Goal: Find specific page/section: Find specific page/section

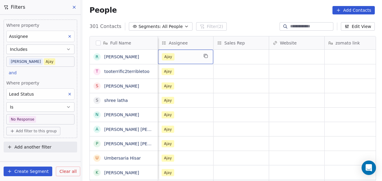
click at [185, 55] on div "Ajay" at bounding box center [180, 56] width 37 height 7
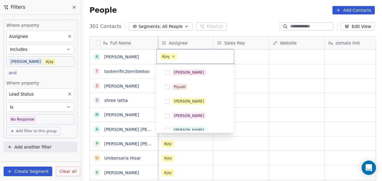
scroll to position [78, 0]
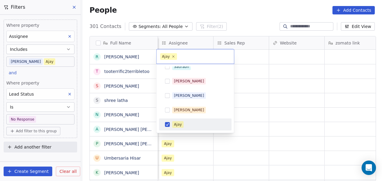
click at [174, 57] on icon at bounding box center [174, 57] width 4 height 4
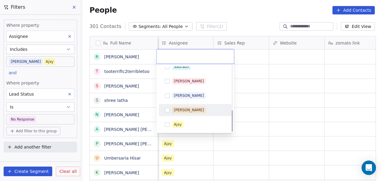
scroll to position [136, 0]
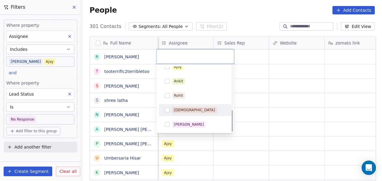
click at [193, 109] on div "[DEMOGRAPHIC_DATA]" at bounding box center [199, 110] width 54 height 7
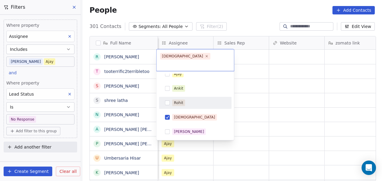
click at [269, 72] on html "On2Cook India Pvt. Ltd. Contacts People Marketing Workflows Campaigns Metrics &…" at bounding box center [191, 90] width 382 height 181
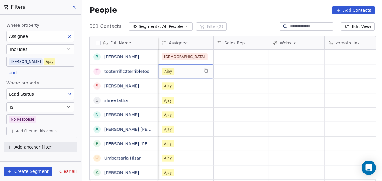
click at [182, 72] on div "Ajay" at bounding box center [180, 71] width 37 height 7
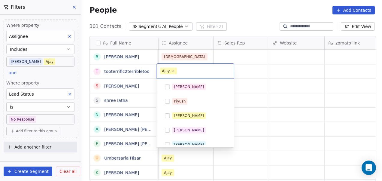
scroll to position [78, 0]
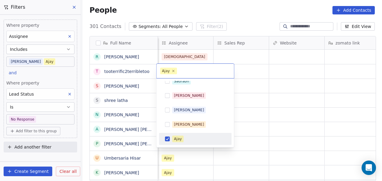
click at [200, 134] on div "Ajay" at bounding box center [195, 139] width 68 height 10
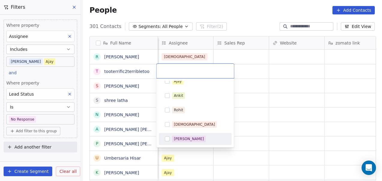
click at [183, 140] on div "[PERSON_NAME]" at bounding box center [189, 138] width 30 height 5
click at [253, 127] on html "On2Cook India Pvt. Ltd. Contacts People Marketing Workflows Campaigns Metrics &…" at bounding box center [191, 90] width 382 height 181
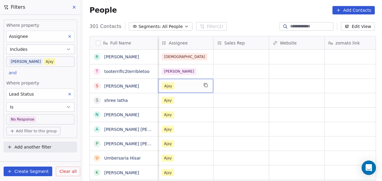
click at [189, 87] on div "Ajay" at bounding box center [180, 85] width 37 height 7
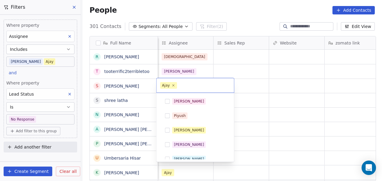
scroll to position [78, 0]
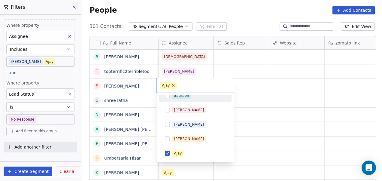
click at [173, 86] on icon at bounding box center [174, 85] width 4 height 4
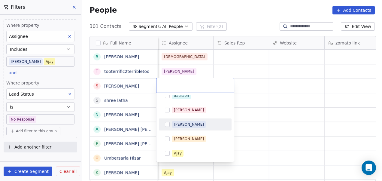
scroll to position [136, 0]
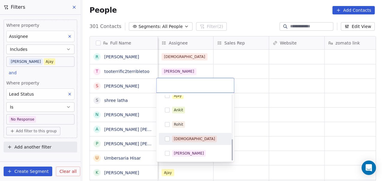
click at [197, 137] on div "[DEMOGRAPHIC_DATA]" at bounding box center [199, 139] width 54 height 7
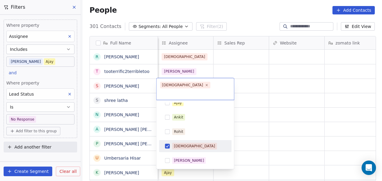
click at [266, 99] on html "On2Cook India Pvt. Ltd. Contacts People Marketing Workflows Campaigns Metrics &…" at bounding box center [191, 90] width 382 height 181
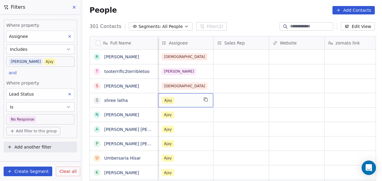
click at [186, 95] on div "Ajay" at bounding box center [185, 100] width 55 height 14
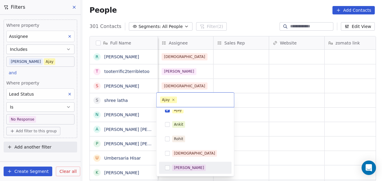
click at [198, 166] on div "[PERSON_NAME]" at bounding box center [199, 167] width 54 height 7
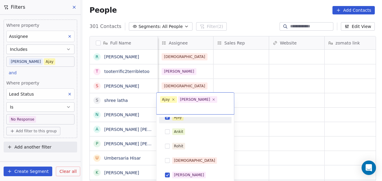
click at [194, 114] on div "Ajay" at bounding box center [199, 117] width 54 height 7
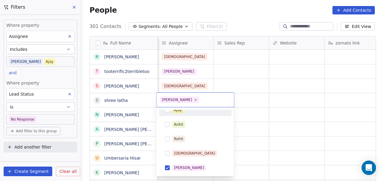
click at [274, 110] on html "On2Cook India Pvt. Ltd. Contacts People Marketing Workflows Campaigns Metrics &…" at bounding box center [191, 90] width 382 height 181
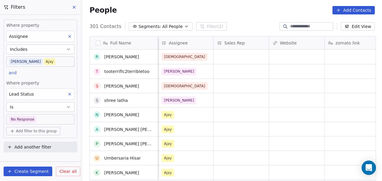
scroll to position [39, 0]
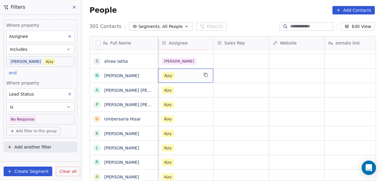
click at [187, 72] on div "Ajay" at bounding box center [180, 75] width 37 height 7
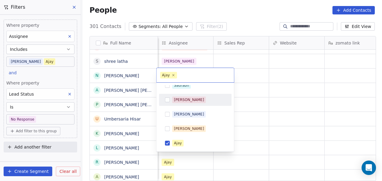
scroll to position [136, 0]
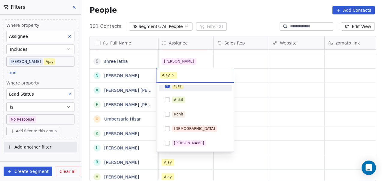
click at [197, 88] on div "Ajay" at bounding box center [199, 85] width 54 height 7
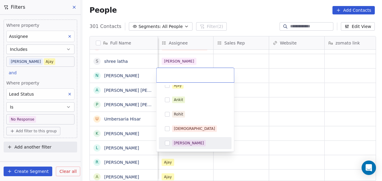
click at [196, 139] on div "[PERSON_NAME]" at bounding box center [195, 143] width 68 height 10
click at [258, 100] on html "On2Cook India Pvt. Ltd. Contacts People Marketing Workflows Campaigns Metrics &…" at bounding box center [191, 90] width 382 height 181
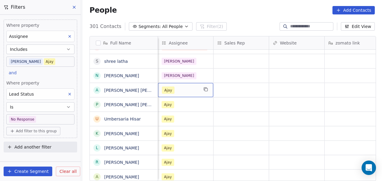
click at [181, 95] on div "Ajay" at bounding box center [185, 90] width 55 height 14
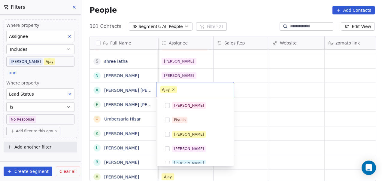
scroll to position [78, 0]
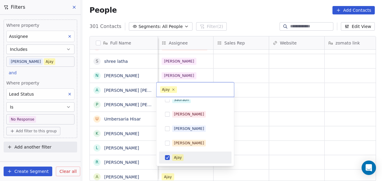
click at [194, 155] on div "Ajay" at bounding box center [199, 157] width 54 height 7
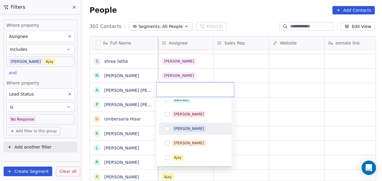
scroll to position [136, 0]
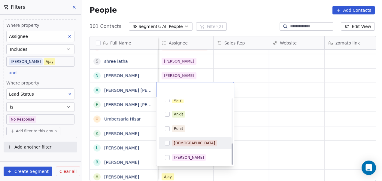
click at [195, 141] on div "[DEMOGRAPHIC_DATA]" at bounding box center [199, 143] width 54 height 7
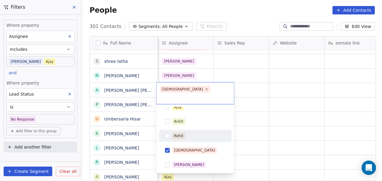
click at [247, 121] on html "On2Cook India Pvt. Ltd. Contacts People Marketing Workflows Campaigns Metrics &…" at bounding box center [191, 90] width 382 height 181
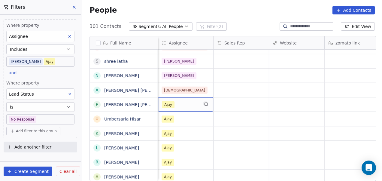
click at [193, 100] on div "Ajay" at bounding box center [185, 104] width 55 height 14
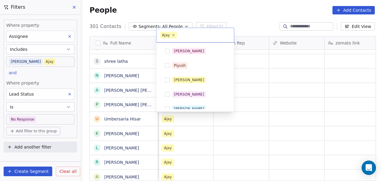
scroll to position [78, 0]
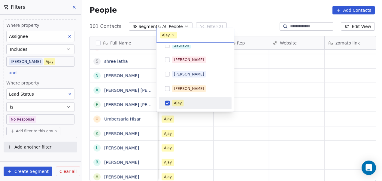
click at [192, 98] on div "Ajay" at bounding box center [195, 103] width 68 height 10
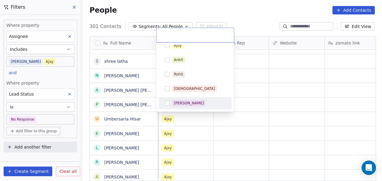
click at [200, 98] on div "[PERSON_NAME]" at bounding box center [195, 103] width 68 height 10
click at [286, 100] on html "On2Cook India Pvt. Ltd. Contacts People Marketing Workflows Campaigns Metrics &…" at bounding box center [191, 90] width 382 height 181
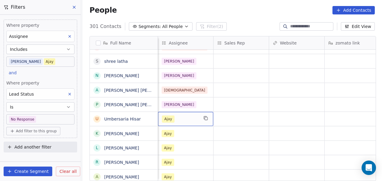
click at [187, 117] on div "Ajay" at bounding box center [180, 118] width 37 height 7
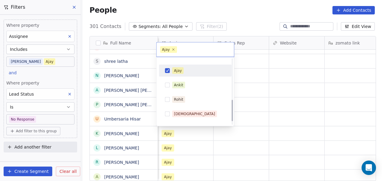
scroll to position [125, 0]
click at [198, 72] on div "Ajay" at bounding box center [199, 70] width 54 height 7
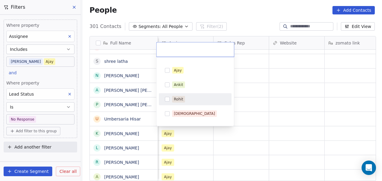
click at [192, 102] on div "Rohit" at bounding box center [199, 99] width 54 height 7
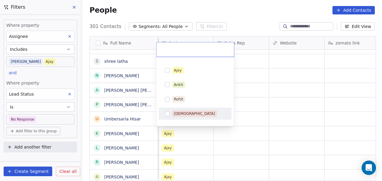
click at [190, 113] on div "[DEMOGRAPHIC_DATA]" at bounding box center [199, 113] width 54 height 7
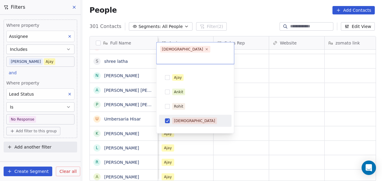
click at [244, 110] on html "On2Cook India Pvt. Ltd. Contacts People Marketing Workflows Campaigns Metrics &…" at bounding box center [191, 90] width 382 height 181
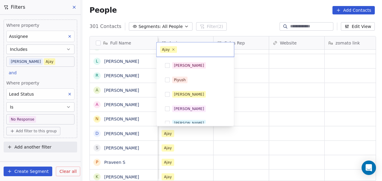
scroll to position [78, 0]
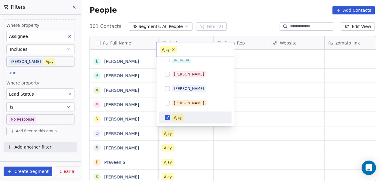
click at [204, 113] on div "Ajay" at bounding box center [195, 118] width 68 height 10
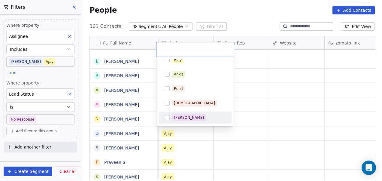
click at [187, 114] on div "[PERSON_NAME]" at bounding box center [195, 118] width 68 height 10
click at [265, 113] on html "On2Cook India Pvt. Ltd. Contacts People Marketing Workflows Campaigns Metrics &…" at bounding box center [191, 90] width 382 height 181
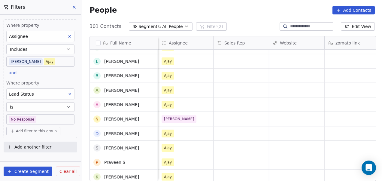
scroll to position [0, 0]
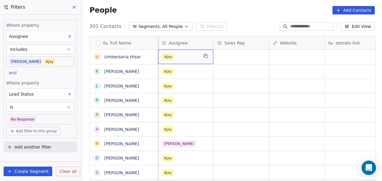
click at [188, 58] on div "Ajay" at bounding box center [180, 56] width 37 height 7
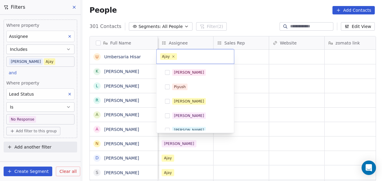
scroll to position [78, 0]
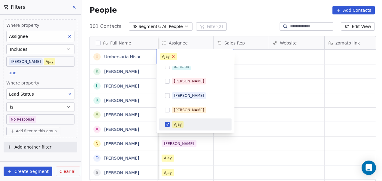
click at [173, 57] on icon at bounding box center [174, 57] width 2 height 2
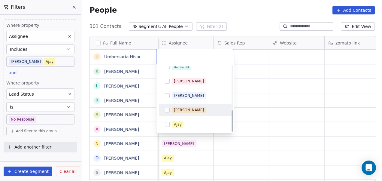
scroll to position [136, 0]
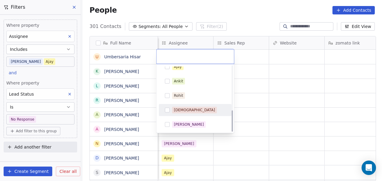
click at [187, 111] on span "[DEMOGRAPHIC_DATA]" at bounding box center [194, 110] width 45 height 7
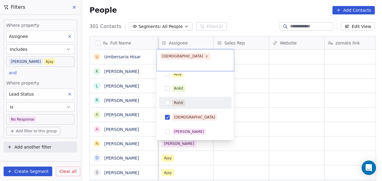
click at [251, 93] on html "On2Cook India Pvt. Ltd. Contacts People Marketing Workflows Campaigns Metrics &…" at bounding box center [191, 90] width 382 height 181
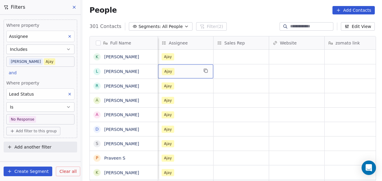
click at [198, 71] on div "Ajay" at bounding box center [185, 71] width 55 height 14
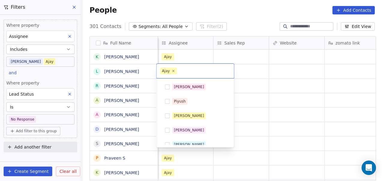
scroll to position [78, 0]
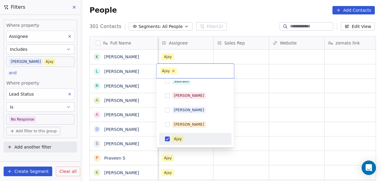
click at [173, 71] on icon at bounding box center [174, 71] width 4 height 4
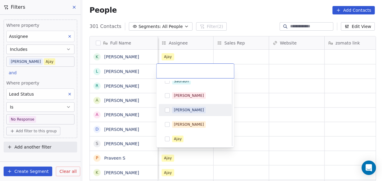
scroll to position [136, 0]
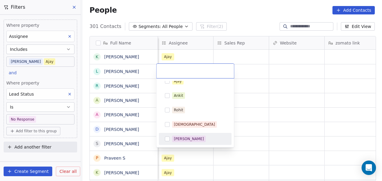
click at [198, 141] on div "[PERSON_NAME]" at bounding box center [199, 139] width 54 height 7
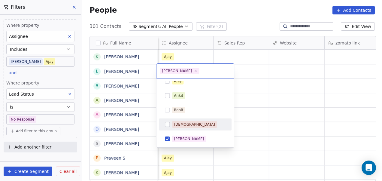
click at [238, 117] on html "On2Cook India Pvt. Ltd. Contacts People Marketing Workflows Campaigns Metrics &…" at bounding box center [191, 90] width 382 height 181
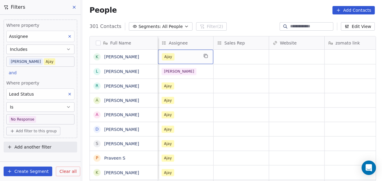
click at [191, 58] on div "Ajay" at bounding box center [180, 56] width 37 height 7
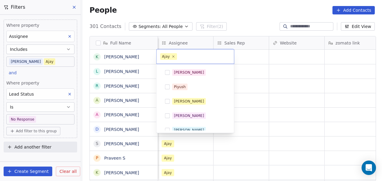
scroll to position [78, 0]
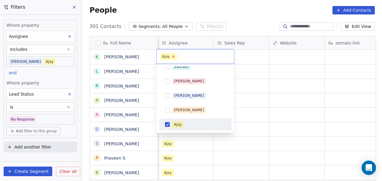
click at [174, 56] on icon at bounding box center [174, 56] width 4 height 4
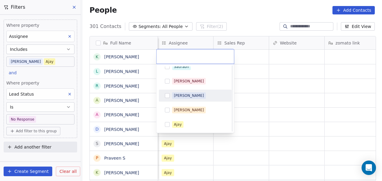
scroll to position [136, 0]
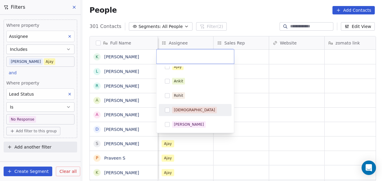
click at [194, 114] on div "[DEMOGRAPHIC_DATA]" at bounding box center [195, 110] width 68 height 10
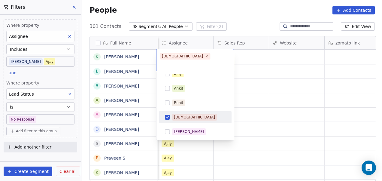
click at [241, 101] on html "On2Cook India Pvt. Ltd. Contacts People Marketing Workflows Campaigns Metrics &…" at bounding box center [191, 90] width 382 height 181
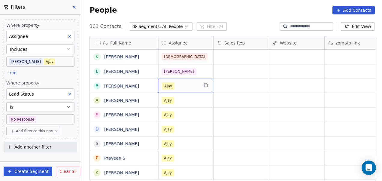
click at [187, 85] on div "Ajay" at bounding box center [180, 85] width 37 height 7
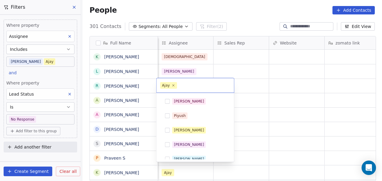
scroll to position [78, 0]
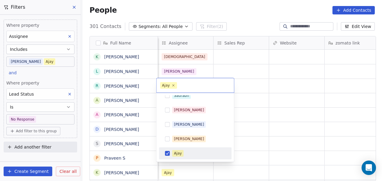
click at [175, 85] on span "Ajay" at bounding box center [168, 85] width 17 height 7
click at [172, 86] on icon at bounding box center [174, 85] width 4 height 4
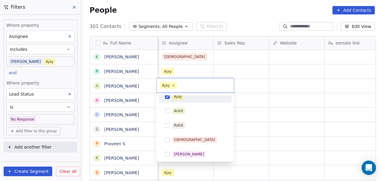
click at [192, 96] on div "Ajay" at bounding box center [199, 96] width 54 height 7
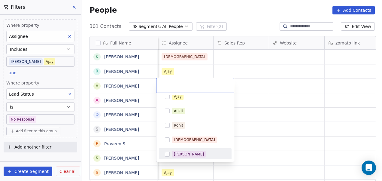
click at [191, 154] on span "[PERSON_NAME]" at bounding box center [189, 154] width 34 height 7
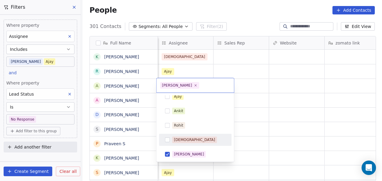
click at [246, 126] on html "On2Cook India Pvt. Ltd. Contacts People Marketing Workflows Campaigns Metrics &…" at bounding box center [191, 90] width 382 height 181
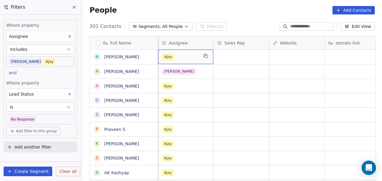
click at [177, 57] on div "Ajay" at bounding box center [180, 56] width 37 height 7
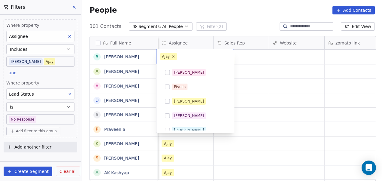
scroll to position [78, 0]
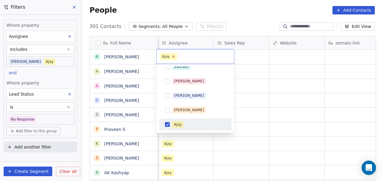
click at [174, 56] on icon at bounding box center [174, 56] width 4 height 4
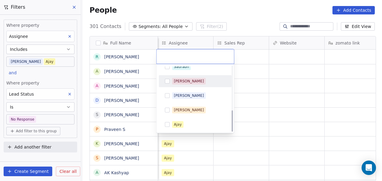
scroll to position [136, 0]
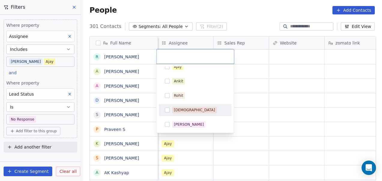
click at [200, 110] on div "[DEMOGRAPHIC_DATA]" at bounding box center [199, 110] width 54 height 7
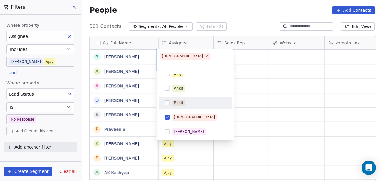
click at [262, 79] on html "On2Cook India Pvt. Ltd. Contacts People Marketing Workflows Campaigns Metrics &…" at bounding box center [191, 90] width 382 height 181
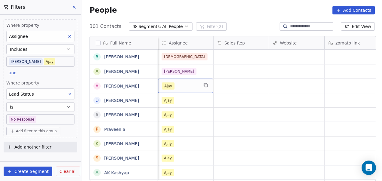
click at [196, 81] on div "Ajay" at bounding box center [185, 86] width 55 height 14
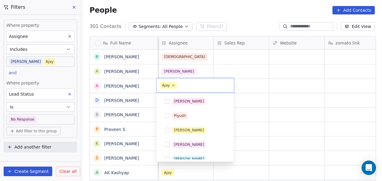
scroll to position [78, 0]
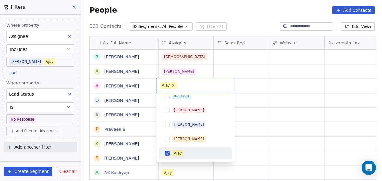
click at [173, 84] on icon at bounding box center [174, 85] width 4 height 4
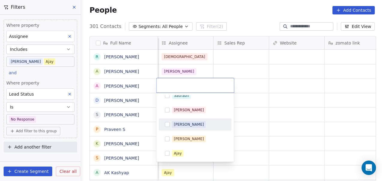
scroll to position [136, 0]
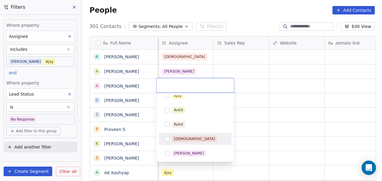
click at [202, 140] on div "[DEMOGRAPHIC_DATA]" at bounding box center [199, 139] width 54 height 7
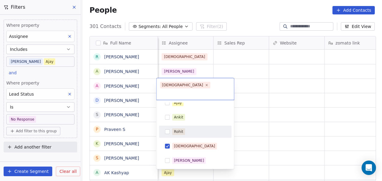
click at [263, 100] on html "On2Cook India Pvt. Ltd. Contacts People Marketing Workflows Campaigns Metrics &…" at bounding box center [191, 90] width 382 height 181
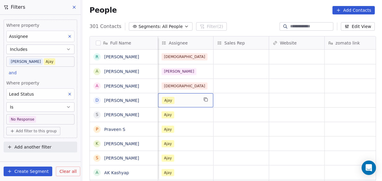
click at [186, 96] on div "Ajay" at bounding box center [185, 100] width 55 height 14
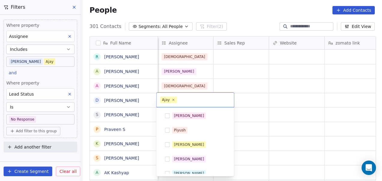
scroll to position [78, 0]
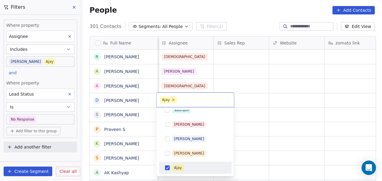
click at [172, 100] on icon at bounding box center [174, 100] width 4 height 4
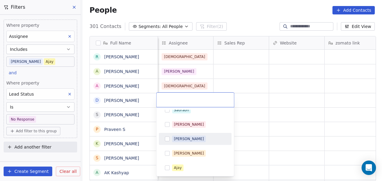
scroll to position [136, 0]
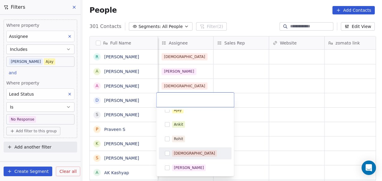
click at [194, 152] on div "[DEMOGRAPHIC_DATA]" at bounding box center [199, 153] width 54 height 7
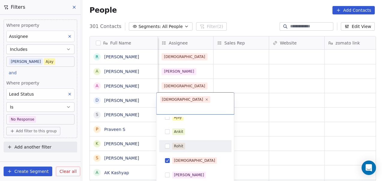
click at [267, 115] on html "On2Cook India Pvt. Ltd. Contacts People Marketing Workflows Campaigns Metrics &…" at bounding box center [191, 90] width 382 height 181
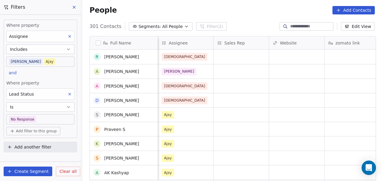
scroll to position [41, 0]
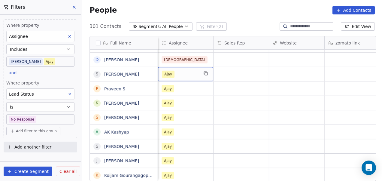
click at [199, 73] on div "Ajay" at bounding box center [185, 74] width 55 height 14
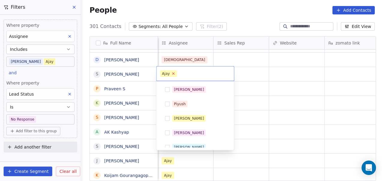
scroll to position [78, 0]
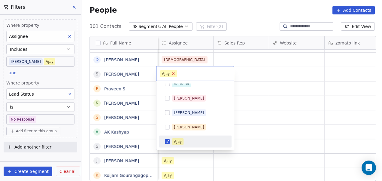
click at [173, 73] on icon at bounding box center [174, 73] width 2 height 2
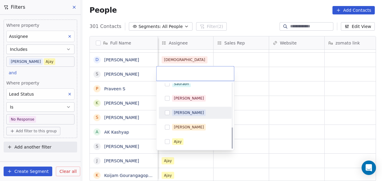
scroll to position [136, 0]
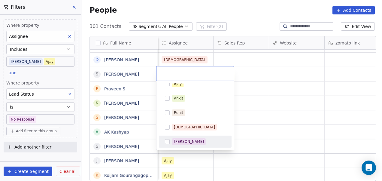
click at [194, 140] on div "[PERSON_NAME]" at bounding box center [199, 141] width 54 height 7
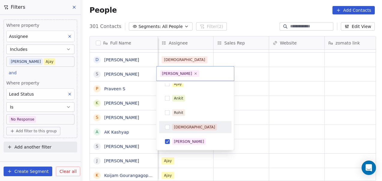
click at [254, 117] on html "On2Cook India Pvt. Ltd. Contacts People Marketing Workflows Campaigns Metrics &…" at bounding box center [191, 90] width 382 height 181
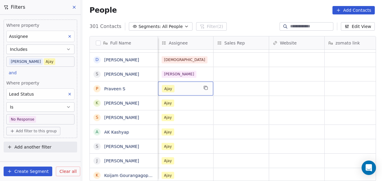
click at [183, 85] on div "Ajay" at bounding box center [180, 88] width 37 height 7
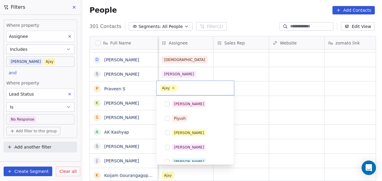
scroll to position [78, 0]
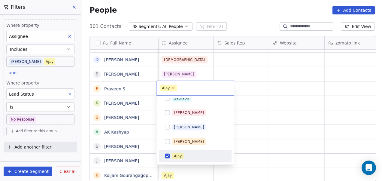
click at [174, 87] on icon at bounding box center [174, 88] width 4 height 4
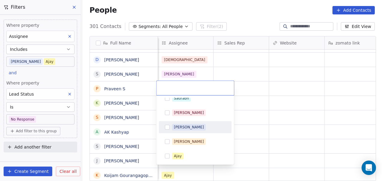
scroll to position [136, 0]
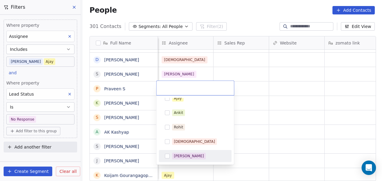
click at [190, 153] on span "[PERSON_NAME]" at bounding box center [189, 156] width 34 height 7
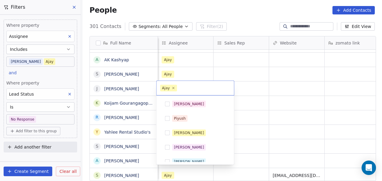
scroll to position [78, 0]
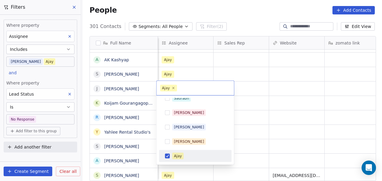
click at [251, 128] on html "On2Cook India Pvt. Ltd. Contacts People Marketing Workflows Campaigns Metrics &…" at bounding box center [191, 90] width 382 height 181
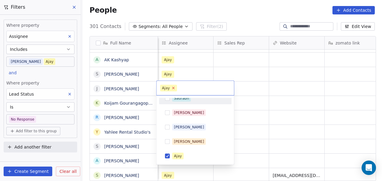
click at [173, 88] on icon at bounding box center [174, 88] width 4 height 4
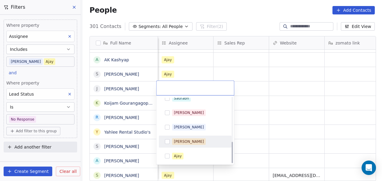
scroll to position [136, 0]
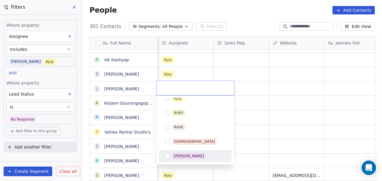
click at [201, 158] on div "[PERSON_NAME]" at bounding box center [199, 156] width 54 height 7
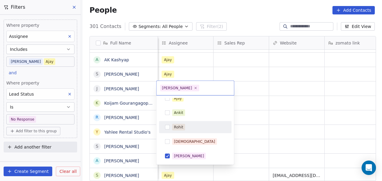
click at [242, 98] on html "On2Cook India Pvt. Ltd. Contacts People Marketing Workflows Campaigns Metrics &…" at bounding box center [191, 90] width 382 height 181
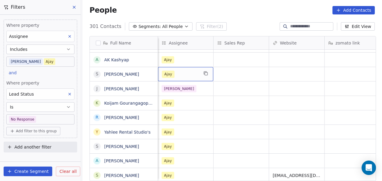
click at [189, 70] on div "Ajay" at bounding box center [185, 74] width 55 height 14
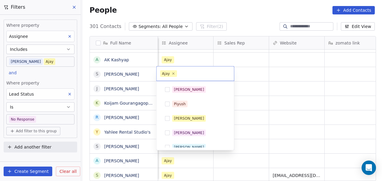
scroll to position [78, 0]
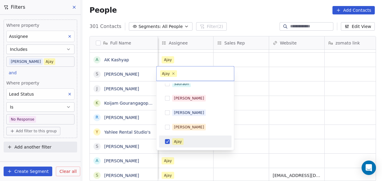
click at [175, 73] on span "Ajay" at bounding box center [168, 73] width 17 height 7
click at [174, 73] on icon at bounding box center [174, 74] width 4 height 4
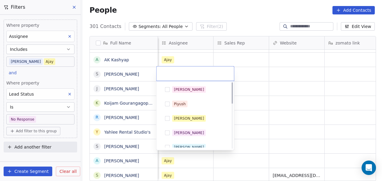
scroll to position [136, 0]
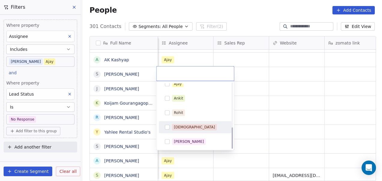
click at [193, 125] on div "[DEMOGRAPHIC_DATA]" at bounding box center [199, 127] width 54 height 7
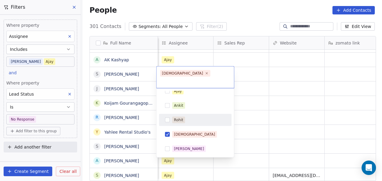
click at [264, 87] on html "On2Cook India Pvt. Ltd. Contacts People Marketing Workflows Campaigns Metrics &…" at bounding box center [191, 90] width 382 height 181
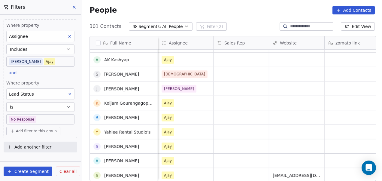
scroll to position [0, 0]
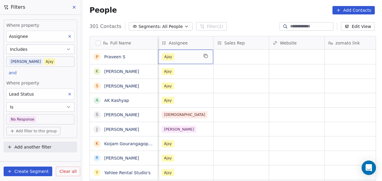
click at [185, 59] on div "Ajay" at bounding box center [180, 56] width 37 height 7
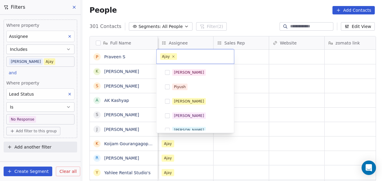
scroll to position [78, 0]
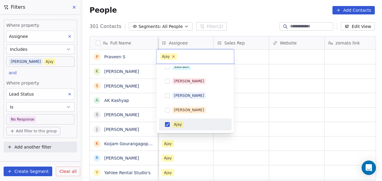
click at [173, 56] on icon at bounding box center [174, 57] width 2 height 2
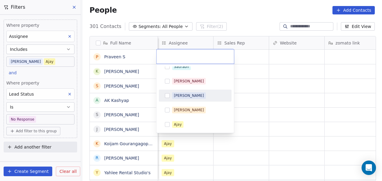
scroll to position [136, 0]
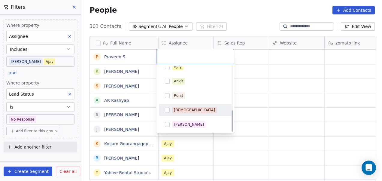
click at [194, 108] on div "[DEMOGRAPHIC_DATA]" at bounding box center [199, 110] width 54 height 7
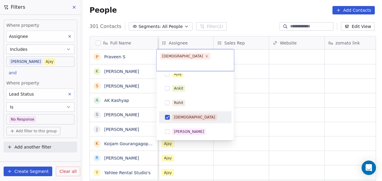
click at [252, 103] on html "On2Cook India Pvt. Ltd. Contacts People Marketing Workflows Campaigns Metrics &…" at bounding box center [191, 90] width 382 height 181
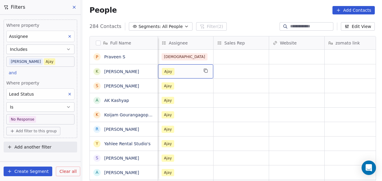
click at [179, 69] on div "Ajay" at bounding box center [180, 71] width 37 height 7
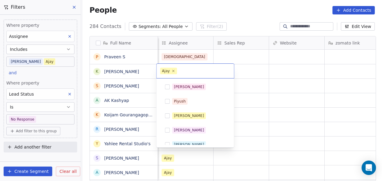
scroll to position [78, 0]
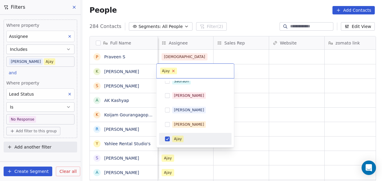
click at [173, 71] on icon at bounding box center [174, 71] width 2 height 2
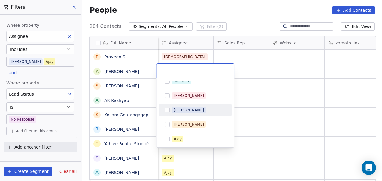
scroll to position [136, 0]
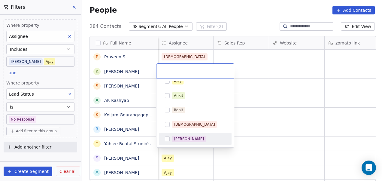
click at [192, 142] on span "[PERSON_NAME]" at bounding box center [189, 139] width 34 height 7
click at [240, 135] on html "On2Cook India Pvt. Ltd. Contacts People Marketing Workflows Campaigns Metrics &…" at bounding box center [191, 90] width 382 height 181
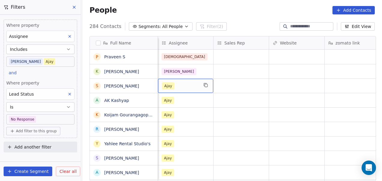
click at [188, 87] on div "Ajay" at bounding box center [180, 85] width 37 height 7
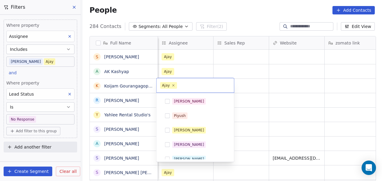
scroll to position [78, 0]
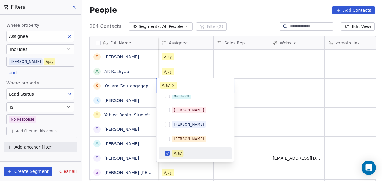
click at [174, 86] on icon at bounding box center [174, 86] width 4 height 4
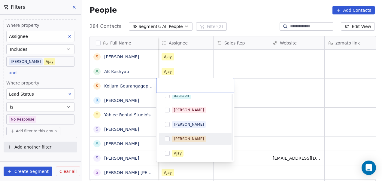
scroll to position [136, 0]
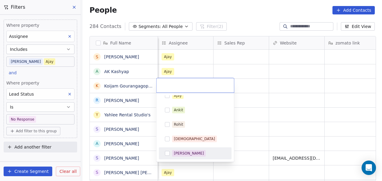
click at [190, 147] on div "[PERSON_NAME]" at bounding box center [195, 153] width 73 height 12
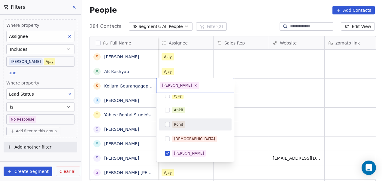
click at [242, 119] on html "On2Cook India Pvt. Ltd. Contacts People Marketing Workflows Campaigns Metrics &…" at bounding box center [191, 90] width 382 height 181
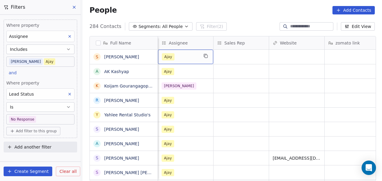
click at [182, 57] on div "Ajay" at bounding box center [180, 56] width 37 height 7
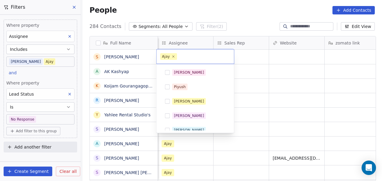
scroll to position [78, 0]
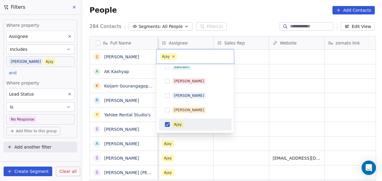
click at [172, 55] on icon at bounding box center [174, 56] width 4 height 4
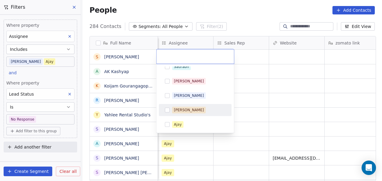
scroll to position [136, 0]
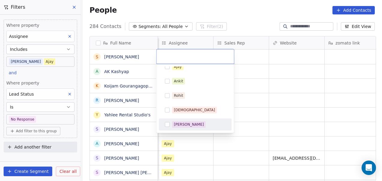
click at [192, 123] on span "[PERSON_NAME]" at bounding box center [189, 124] width 34 height 7
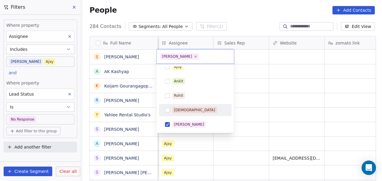
click at [253, 98] on html "On2Cook India Pvt. Ltd. Contacts People Marketing Workflows Campaigns Metrics &…" at bounding box center [191, 90] width 382 height 181
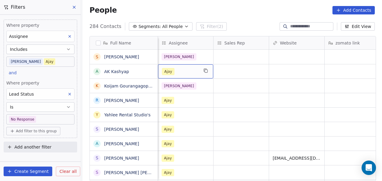
click at [198, 74] on div "Ajay" at bounding box center [185, 71] width 55 height 14
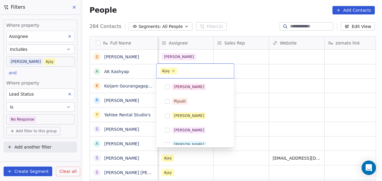
scroll to position [78, 0]
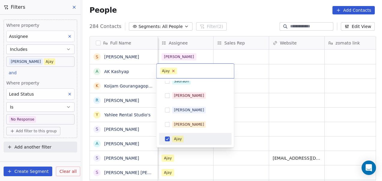
click at [174, 71] on icon at bounding box center [174, 71] width 4 height 4
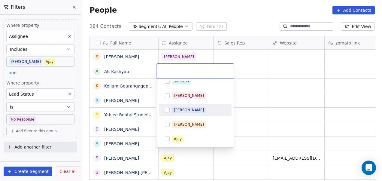
scroll to position [136, 0]
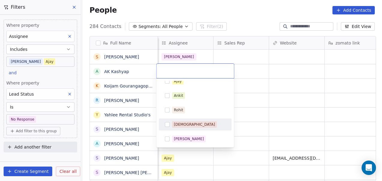
click at [192, 119] on div "[DEMOGRAPHIC_DATA]" at bounding box center [195, 124] width 73 height 12
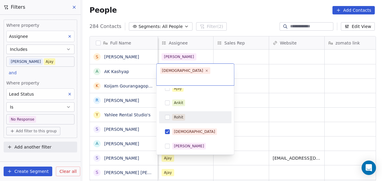
click at [252, 104] on html "On2Cook India Pvt. Ltd. Contacts People Marketing Workflows Campaigns Metrics &…" at bounding box center [191, 90] width 382 height 181
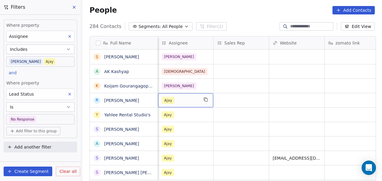
click at [196, 102] on div "Ajay" at bounding box center [180, 100] width 37 height 7
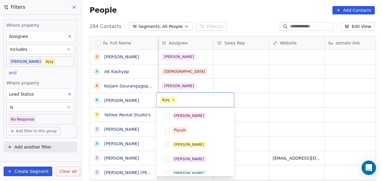
scroll to position [78, 0]
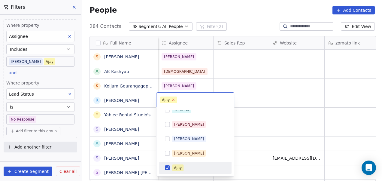
click at [173, 100] on icon at bounding box center [174, 100] width 2 height 2
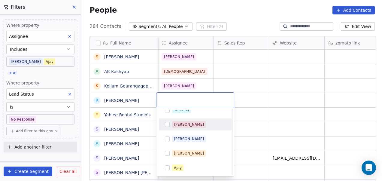
scroll to position [136, 0]
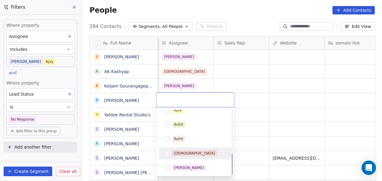
click at [195, 153] on div "[DEMOGRAPHIC_DATA]" at bounding box center [199, 153] width 54 height 7
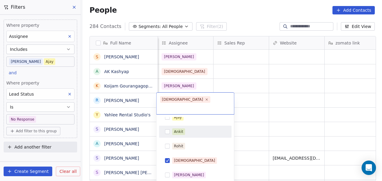
click at [259, 96] on html "On2Cook India Pvt. Ltd. Contacts People Marketing Workflows Campaigns Metrics &…" at bounding box center [191, 90] width 382 height 181
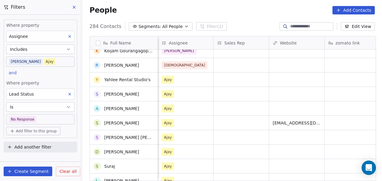
scroll to position [35, 0]
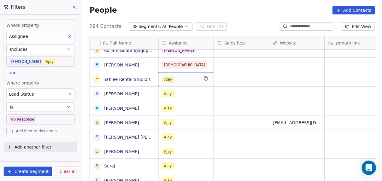
click at [179, 77] on div "Ajay" at bounding box center [180, 79] width 37 height 7
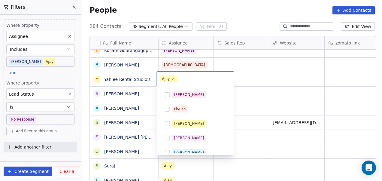
scroll to position [78, 0]
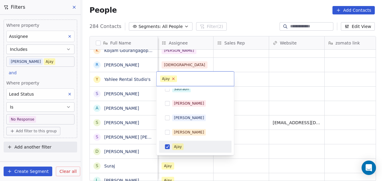
click at [174, 79] on icon at bounding box center [174, 79] width 4 height 4
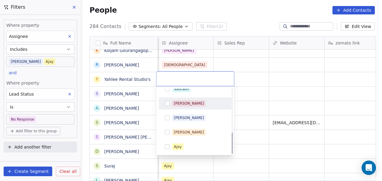
scroll to position [136, 0]
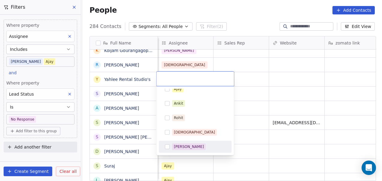
click at [201, 146] on div "[PERSON_NAME]" at bounding box center [199, 146] width 54 height 7
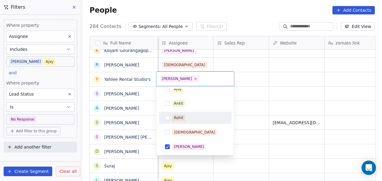
click at [238, 103] on html "On2Cook India Pvt. Ltd. Contacts People Marketing Workflows Campaigns Metrics &…" at bounding box center [191, 90] width 382 height 181
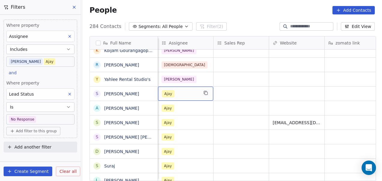
click at [184, 94] on div "Ajay" at bounding box center [180, 93] width 37 height 7
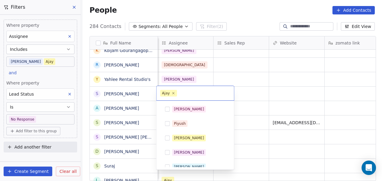
scroll to position [78, 0]
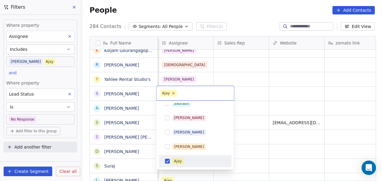
click at [174, 93] on icon at bounding box center [174, 93] width 4 height 4
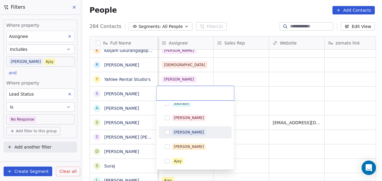
scroll to position [136, 0]
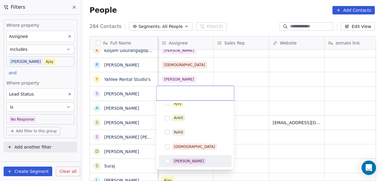
click at [190, 161] on div "[PERSON_NAME]" at bounding box center [189, 160] width 30 height 5
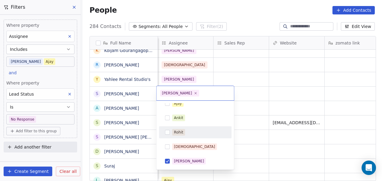
click at [241, 99] on html "On2Cook India Pvt. Ltd. Contacts People Marketing Workflows Campaigns Metrics &…" at bounding box center [191, 90] width 382 height 181
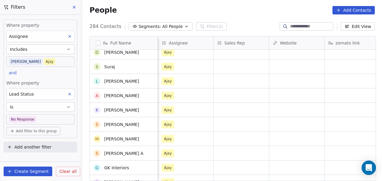
scroll to position [0, 0]
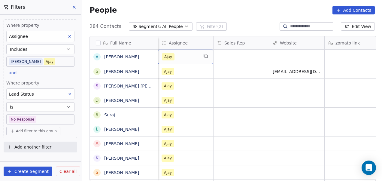
click at [185, 55] on div "Ajay" at bounding box center [180, 56] width 37 height 7
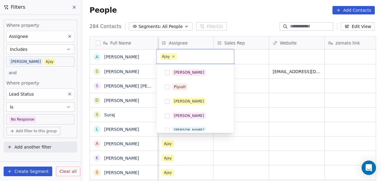
scroll to position [78, 0]
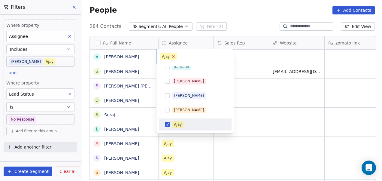
click at [174, 56] on icon at bounding box center [174, 56] width 4 height 4
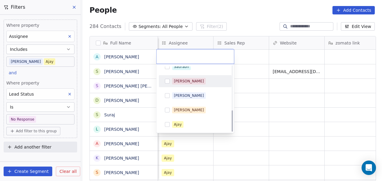
scroll to position [136, 0]
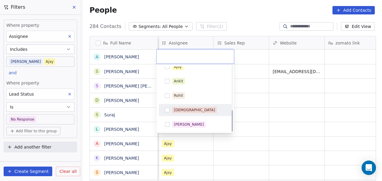
click at [194, 109] on div "[DEMOGRAPHIC_DATA]" at bounding box center [199, 110] width 54 height 7
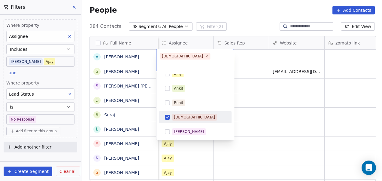
click at [248, 106] on html "On2Cook India Pvt. Ltd. Contacts People Marketing Workflows Campaigns Metrics &…" at bounding box center [191, 90] width 382 height 181
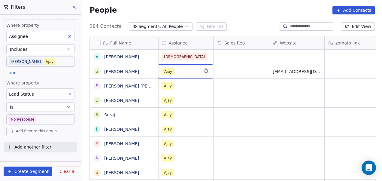
click at [191, 74] on div "Ajay" at bounding box center [180, 71] width 37 height 7
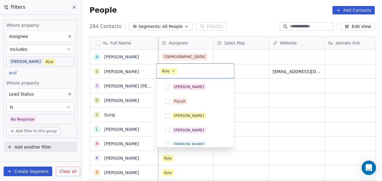
scroll to position [78, 0]
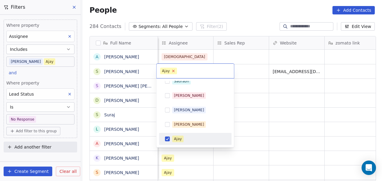
click at [173, 70] on icon at bounding box center [174, 71] width 4 height 4
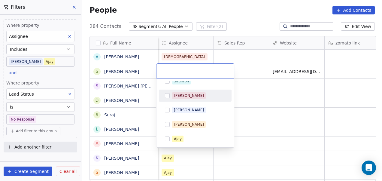
scroll to position [136, 0]
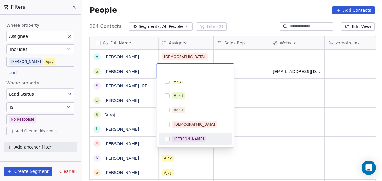
click at [190, 136] on div "[PERSON_NAME]" at bounding box center [189, 138] width 30 height 5
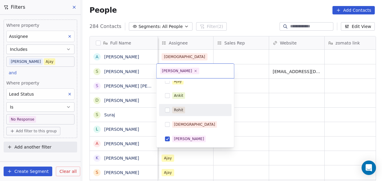
click at [254, 102] on html "On2Cook India Pvt. Ltd. Contacts People Marketing Workflows Campaigns Metrics &…" at bounding box center [191, 90] width 382 height 181
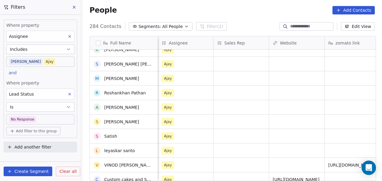
scroll to position [0, 0]
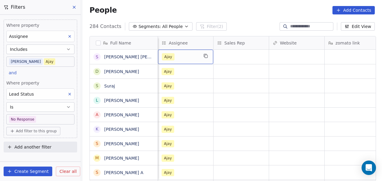
click at [188, 59] on div "Ajay" at bounding box center [180, 56] width 37 height 7
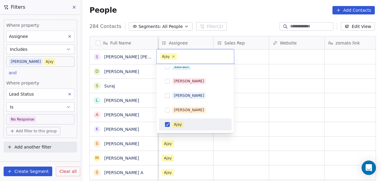
click at [177, 58] on div "Ajay" at bounding box center [196, 56] width 78 height 14
click at [174, 57] on icon at bounding box center [174, 57] width 2 height 2
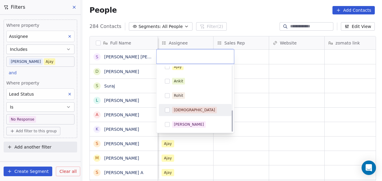
click at [196, 112] on div "[DEMOGRAPHIC_DATA]" at bounding box center [199, 110] width 54 height 7
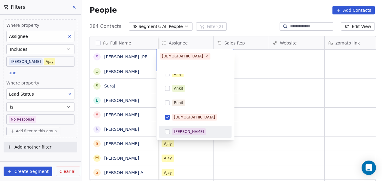
click at [261, 98] on html "On2Cook India Pvt. Ltd. Contacts People Marketing Workflows Campaigns Metrics &…" at bounding box center [191, 90] width 382 height 181
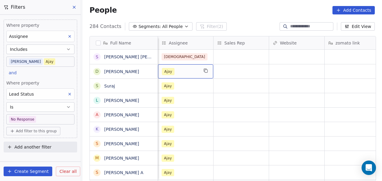
click at [189, 72] on div "Ajay" at bounding box center [180, 71] width 37 height 7
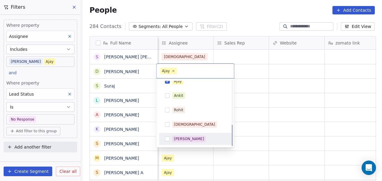
click at [188, 140] on div "[PERSON_NAME]" at bounding box center [189, 138] width 30 height 5
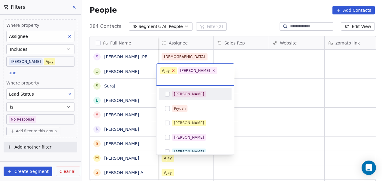
click at [173, 72] on icon at bounding box center [174, 71] width 4 height 4
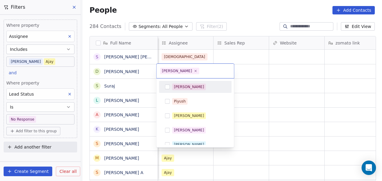
click at [257, 102] on html "On2Cook India Pvt. Ltd. Contacts People Marketing Workflows Campaigns Metrics &…" at bounding box center [191, 90] width 382 height 181
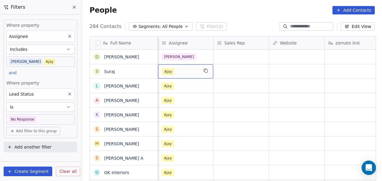
click at [175, 70] on div "Ajay" at bounding box center [180, 71] width 37 height 7
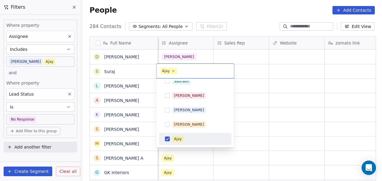
click at [173, 70] on icon at bounding box center [174, 71] width 2 height 2
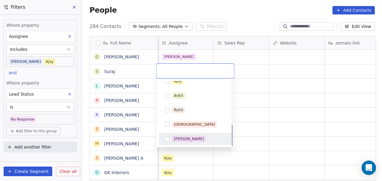
click at [187, 138] on div "[PERSON_NAME]" at bounding box center [189, 138] width 30 height 5
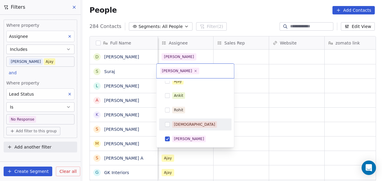
click at [274, 105] on html "On2Cook India Pvt. Ltd. Contacts People Marketing Workflows Campaigns Metrics &…" at bounding box center [191, 90] width 382 height 181
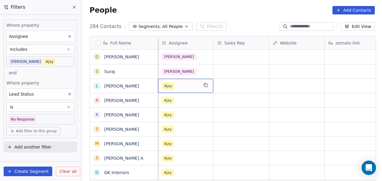
click at [176, 87] on div "Ajay" at bounding box center [180, 85] width 37 height 7
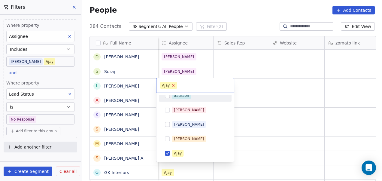
click at [172, 84] on icon at bounding box center [174, 85] width 4 height 4
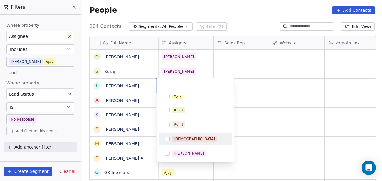
click at [188, 143] on div "[DEMOGRAPHIC_DATA]" at bounding box center [195, 139] width 68 height 10
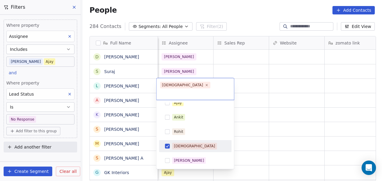
click at [275, 116] on html "On2Cook India Pvt. Ltd. Contacts People Marketing Workflows Campaigns Metrics &…" at bounding box center [191, 90] width 382 height 181
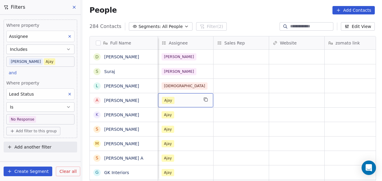
click at [189, 96] on div "Ajay" at bounding box center [185, 100] width 55 height 14
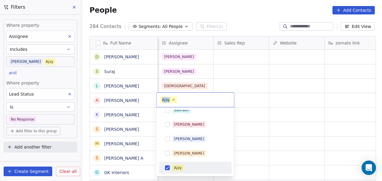
click at [173, 99] on icon at bounding box center [174, 100] width 4 height 4
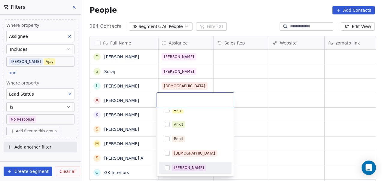
click at [188, 164] on div "[PERSON_NAME]" at bounding box center [195, 168] width 68 height 10
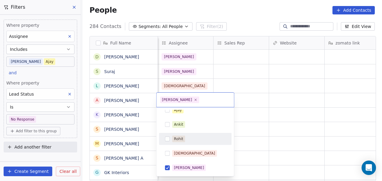
click at [238, 125] on html "On2Cook India Pvt. Ltd. Contacts People Marketing Workflows Campaigns Metrics &…" at bounding box center [191, 90] width 382 height 181
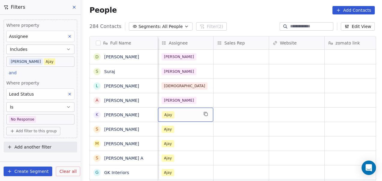
click at [183, 112] on div "Ajay" at bounding box center [180, 114] width 37 height 7
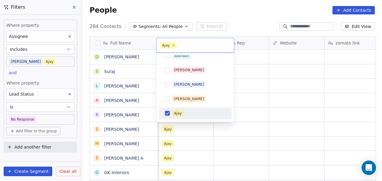
click at [181, 109] on div "Ajay" at bounding box center [195, 114] width 68 height 10
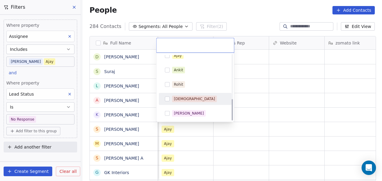
click at [199, 99] on div "[DEMOGRAPHIC_DATA]" at bounding box center [199, 99] width 54 height 7
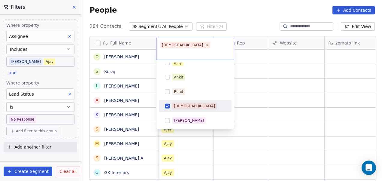
click at [302, 75] on html "On2Cook India Pvt. Ltd. Contacts People Marketing Workflows Campaigns Metrics &…" at bounding box center [191, 90] width 382 height 181
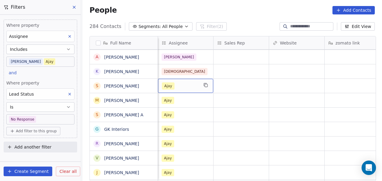
click at [189, 89] on div "Ajay" at bounding box center [185, 86] width 55 height 14
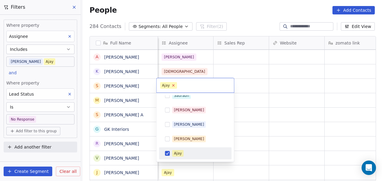
click at [174, 85] on icon at bounding box center [174, 85] width 4 height 4
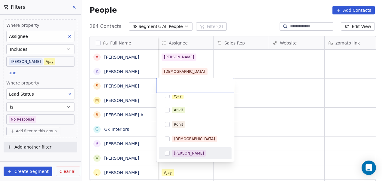
click at [191, 152] on div "[PERSON_NAME]" at bounding box center [189, 153] width 30 height 5
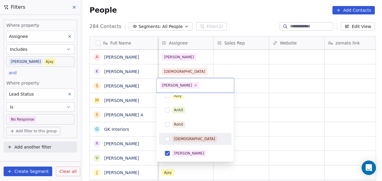
click at [276, 120] on html "On2Cook India Pvt. Ltd. Contacts People Marketing Workflows Campaigns Metrics &…" at bounding box center [191, 90] width 382 height 181
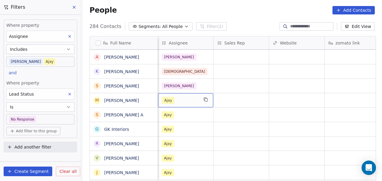
click at [191, 97] on div "Ajay" at bounding box center [180, 100] width 37 height 7
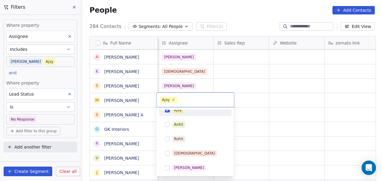
click at [187, 111] on div "Ajay" at bounding box center [199, 110] width 54 height 7
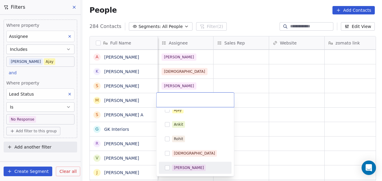
click at [195, 167] on div "[PERSON_NAME]" at bounding box center [199, 167] width 54 height 7
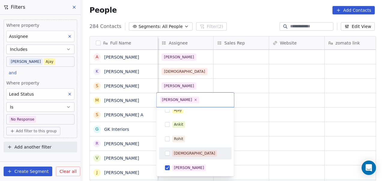
click at [273, 130] on html "On2Cook India Pvt. Ltd. Contacts People Marketing Workflows Campaigns Metrics &…" at bounding box center [191, 90] width 382 height 181
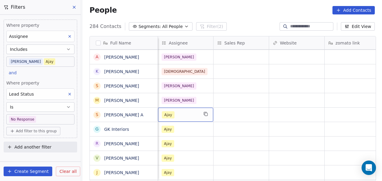
click at [194, 116] on div "Ajay" at bounding box center [180, 114] width 37 height 7
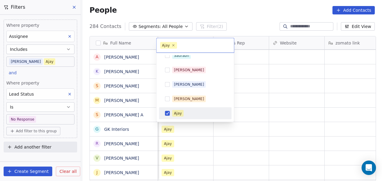
click at [190, 113] on div "Ajay" at bounding box center [199, 113] width 54 height 7
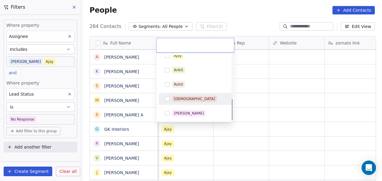
click at [198, 103] on div "[DEMOGRAPHIC_DATA]" at bounding box center [195, 99] width 68 height 10
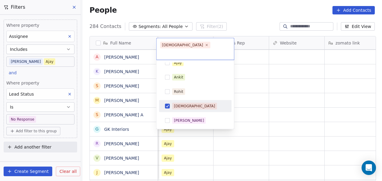
click at [253, 101] on html "On2Cook India Pvt. Ltd. Contacts People Marketing Workflows Campaigns Metrics &…" at bounding box center [191, 90] width 382 height 181
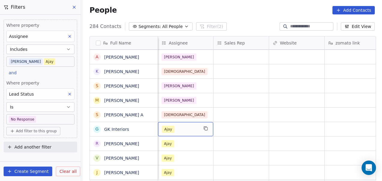
click at [179, 127] on div "Ajay" at bounding box center [180, 129] width 37 height 7
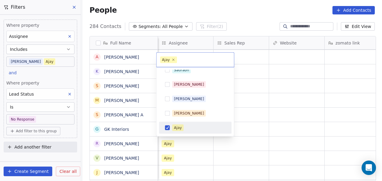
click at [174, 124] on span "Ajay" at bounding box center [177, 127] width 11 height 7
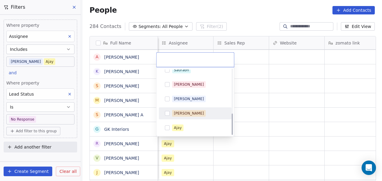
scroll to position [136, 0]
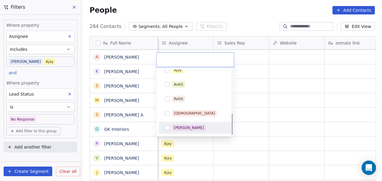
click at [204, 122] on div "[PERSON_NAME]" at bounding box center [195, 128] width 73 height 12
click at [255, 116] on html "On2Cook India Pvt. Ltd. Contacts People Marketing Workflows Campaigns Metrics &…" at bounding box center [191, 90] width 382 height 181
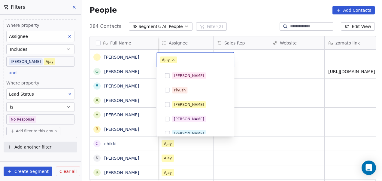
scroll to position [78, 0]
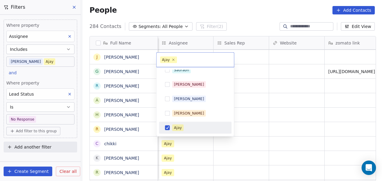
click at [189, 128] on div "Ajay" at bounding box center [199, 127] width 54 height 7
click at [259, 125] on html "On2Cook India Pvt. Ltd. Contacts People Marketing Workflows Campaigns Metrics &…" at bounding box center [191, 90] width 382 height 181
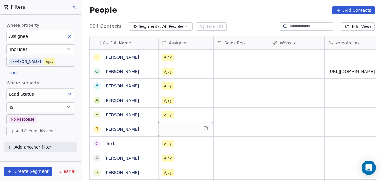
click at [184, 126] on div "grid" at bounding box center [185, 129] width 55 height 14
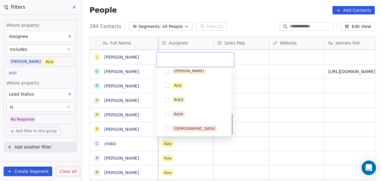
scroll to position [136, 0]
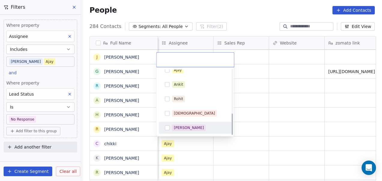
click at [187, 124] on span "[PERSON_NAME]" at bounding box center [189, 127] width 34 height 7
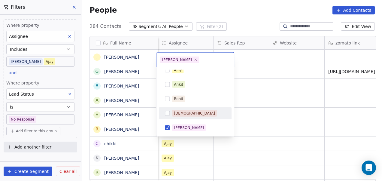
click at [288, 109] on html "On2Cook India Pvt. Ltd. Contacts People Marketing Workflows Campaigns Metrics &…" at bounding box center [191, 90] width 382 height 181
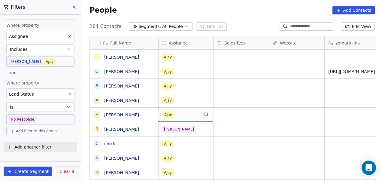
click at [192, 110] on div "Ajay" at bounding box center [185, 115] width 55 height 14
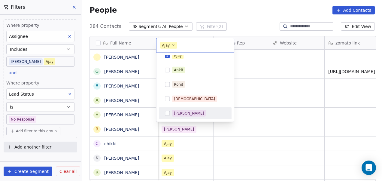
click at [183, 110] on span "[PERSON_NAME]" at bounding box center [189, 113] width 34 height 7
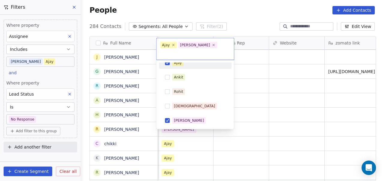
click at [182, 59] on div "Ajay" at bounding box center [195, 63] width 68 height 10
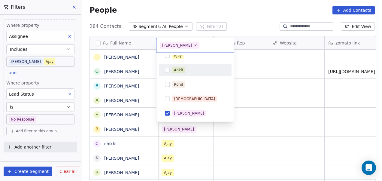
click at [260, 89] on html "On2Cook India Pvt. Ltd. Contacts People Marketing Workflows Campaigns Metrics &…" at bounding box center [191, 90] width 382 height 181
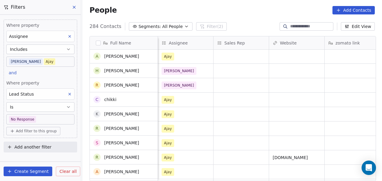
scroll to position [87, 0]
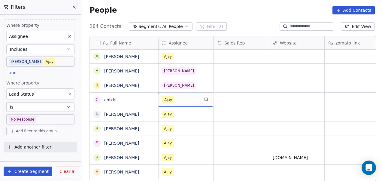
click at [182, 102] on div "Ajay" at bounding box center [180, 99] width 37 height 7
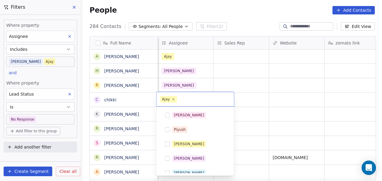
scroll to position [78, 0]
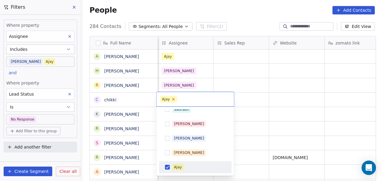
click at [174, 98] on icon at bounding box center [174, 99] width 4 height 4
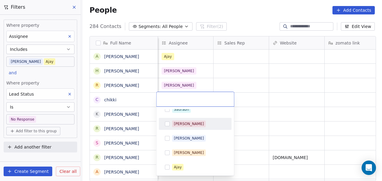
scroll to position [136, 0]
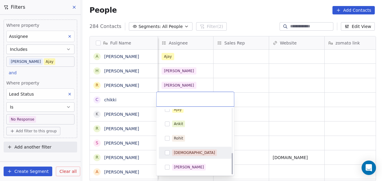
click at [185, 151] on div "[DEMOGRAPHIC_DATA]" at bounding box center [194, 152] width 41 height 5
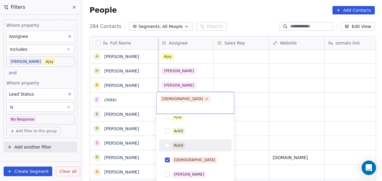
click at [285, 108] on html "On2Cook India Pvt. Ltd. Contacts People Marketing Workflows Campaigns Metrics &…" at bounding box center [191, 90] width 382 height 181
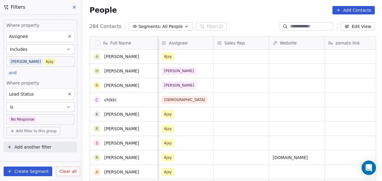
scroll to position [0, 0]
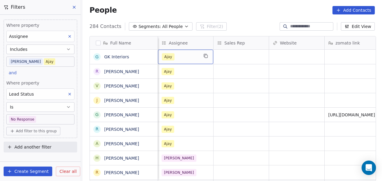
click at [188, 58] on div "Ajay" at bounding box center [180, 56] width 37 height 7
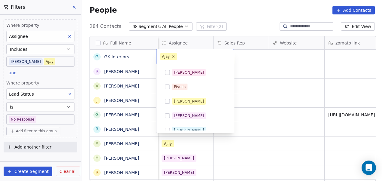
scroll to position [78, 0]
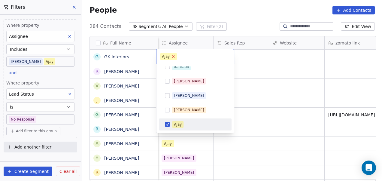
click at [174, 57] on icon at bounding box center [174, 56] width 4 height 4
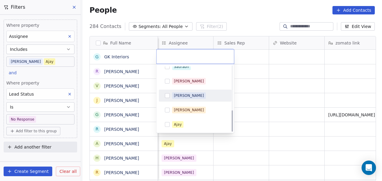
scroll to position [136, 0]
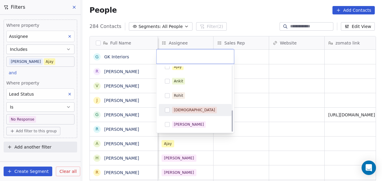
click at [183, 109] on div "[DEMOGRAPHIC_DATA]" at bounding box center [194, 109] width 41 height 5
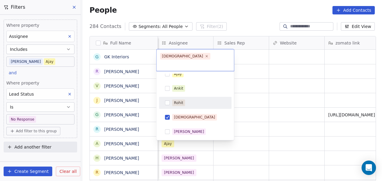
click at [251, 87] on html "On2Cook India Pvt. Ltd. Contacts People Marketing Workflows Campaigns Metrics &…" at bounding box center [191, 90] width 382 height 181
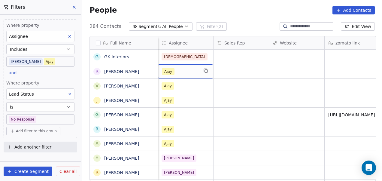
click at [198, 70] on div "Ajay" at bounding box center [185, 71] width 55 height 14
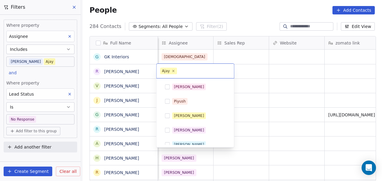
scroll to position [78, 0]
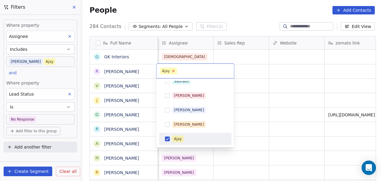
click at [173, 71] on icon at bounding box center [174, 71] width 2 height 2
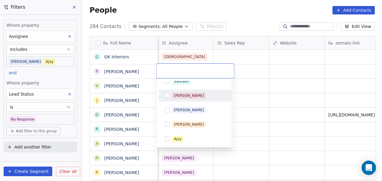
scroll to position [136, 0]
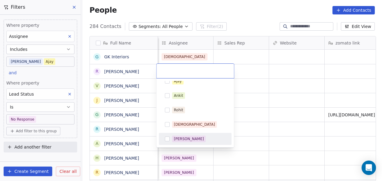
click at [176, 137] on div "[PERSON_NAME]" at bounding box center [189, 138] width 30 height 5
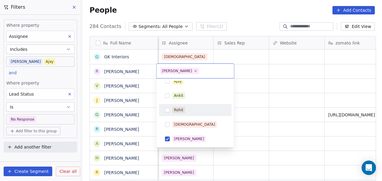
click at [257, 90] on html "On2Cook India Pvt. Ltd. Contacts People Marketing Workflows Campaigns Metrics &…" at bounding box center [191, 90] width 382 height 181
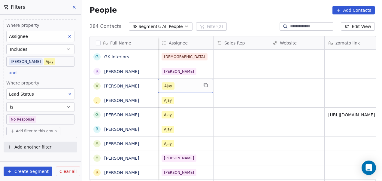
click at [189, 86] on div "Ajay" at bounding box center [180, 85] width 37 height 7
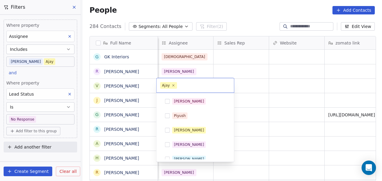
scroll to position [78, 0]
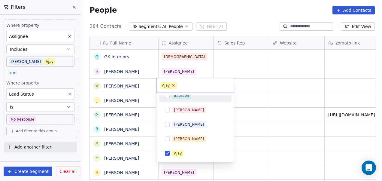
click at [173, 85] on icon at bounding box center [174, 85] width 4 height 4
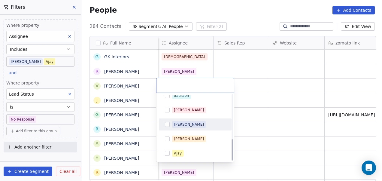
scroll to position [136, 0]
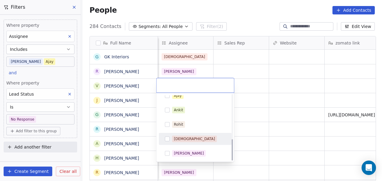
click at [182, 133] on div "[DEMOGRAPHIC_DATA]" at bounding box center [195, 139] width 73 height 12
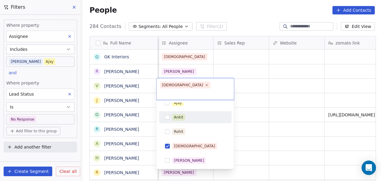
click at [260, 93] on html "On2Cook India Pvt. Ltd. Contacts People Marketing Workflows Campaigns Metrics &…" at bounding box center [191, 90] width 382 height 181
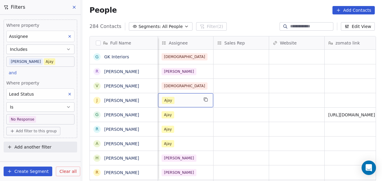
click at [184, 101] on div "Ajay" at bounding box center [180, 100] width 37 height 7
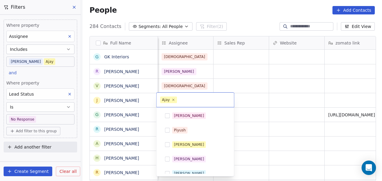
scroll to position [78, 0]
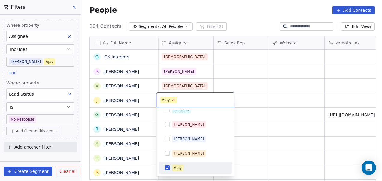
click at [173, 101] on icon at bounding box center [174, 100] width 4 height 4
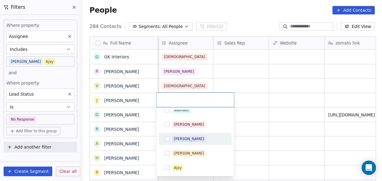
scroll to position [136, 0]
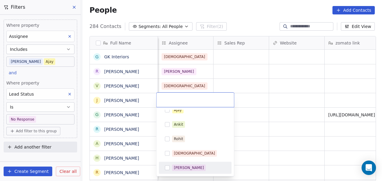
click at [185, 164] on div "[PERSON_NAME]" at bounding box center [195, 168] width 68 height 10
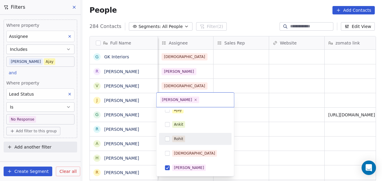
click at [250, 114] on html "On2Cook India Pvt. Ltd. Contacts People Marketing Workflows Campaigns Metrics &…" at bounding box center [191, 90] width 382 height 181
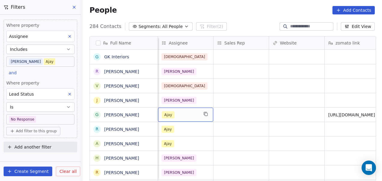
click at [190, 114] on div "Ajay" at bounding box center [180, 114] width 37 height 7
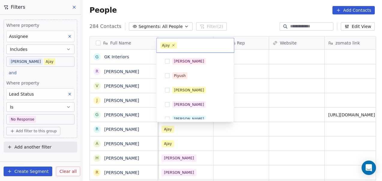
scroll to position [78, 0]
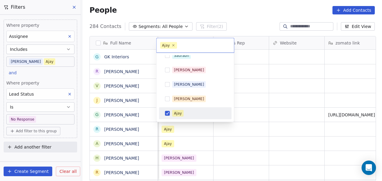
click at [169, 112] on button "Suggestions" at bounding box center [167, 113] width 5 height 5
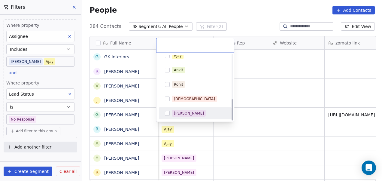
click at [195, 110] on div "[PERSON_NAME]" at bounding box center [199, 113] width 54 height 7
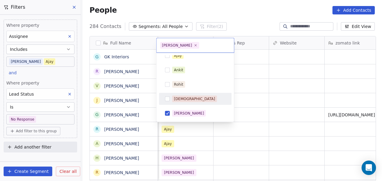
click at [253, 106] on html "On2Cook India Pvt. Ltd. Contacts People Marketing Workflows Campaigns Metrics &…" at bounding box center [191, 90] width 382 height 181
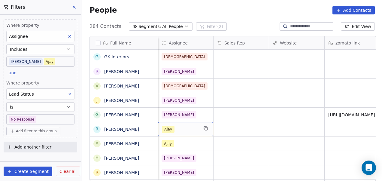
click at [176, 128] on div "Ajay" at bounding box center [180, 129] width 37 height 7
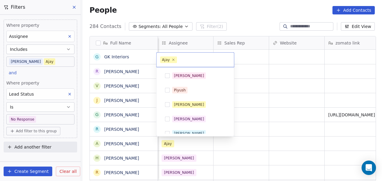
scroll to position [78, 0]
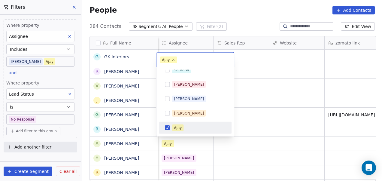
click at [170, 126] on div "Ajay" at bounding box center [195, 128] width 68 height 10
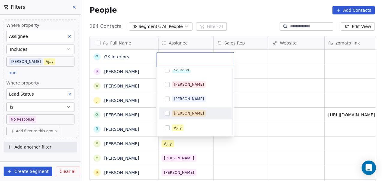
scroll to position [136, 0]
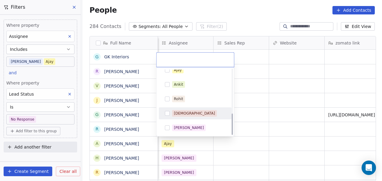
click at [200, 116] on div "[DEMOGRAPHIC_DATA]" at bounding box center [195, 114] width 68 height 10
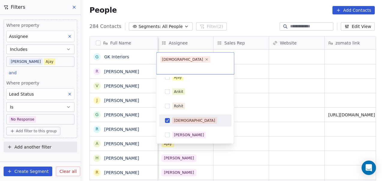
click at [265, 100] on html "On2Cook India Pvt. Ltd. Contacts People Marketing Workflows Campaigns Metrics &…" at bounding box center [191, 90] width 382 height 181
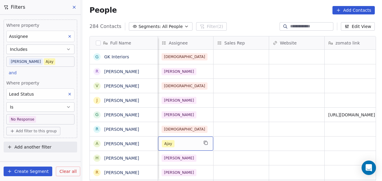
click at [186, 140] on div "Ajay" at bounding box center [180, 143] width 37 height 7
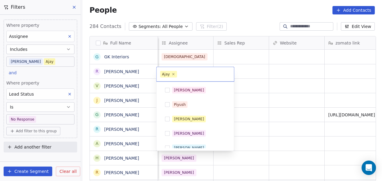
scroll to position [78, 0]
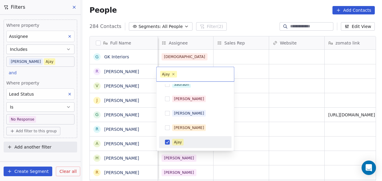
click at [179, 140] on div "Ajay" at bounding box center [178, 142] width 8 height 5
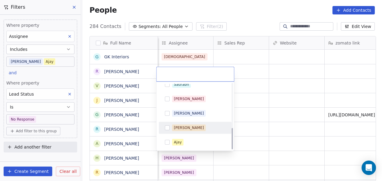
scroll to position [136, 0]
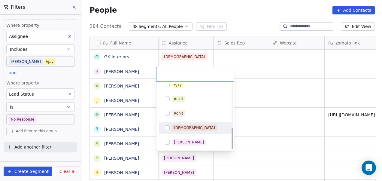
click at [192, 130] on div "[DEMOGRAPHIC_DATA]" at bounding box center [195, 128] width 68 height 10
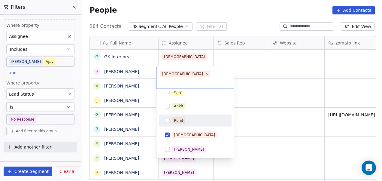
click at [252, 111] on html "On2Cook India Pvt. Ltd. Contacts People Marketing Workflows Campaigns Metrics &…" at bounding box center [191, 90] width 382 height 181
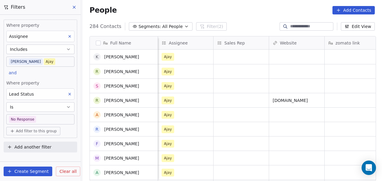
scroll to position [114, 0]
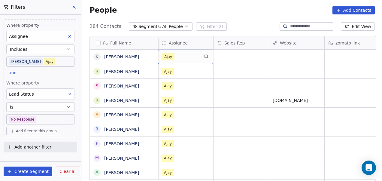
click at [185, 52] on div "Ajay" at bounding box center [185, 57] width 55 height 14
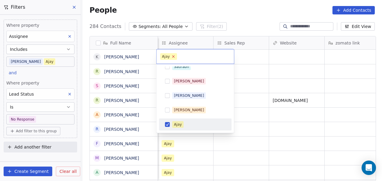
click at [173, 56] on icon at bounding box center [174, 57] width 2 height 2
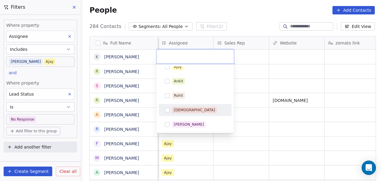
click at [187, 107] on span "[DEMOGRAPHIC_DATA]" at bounding box center [194, 110] width 45 height 7
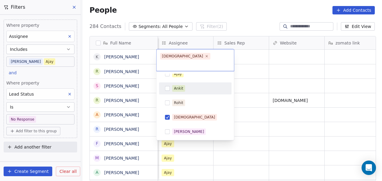
click at [247, 75] on html "On2Cook India Pvt. Ltd. Contacts People Marketing Workflows Campaigns Metrics &…" at bounding box center [191, 90] width 382 height 181
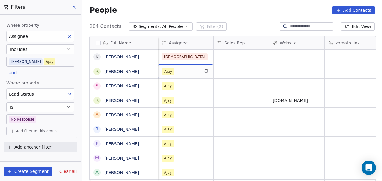
click at [188, 68] on div "Ajay" at bounding box center [180, 71] width 37 height 7
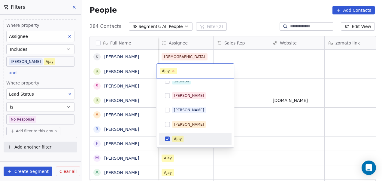
click at [173, 71] on icon at bounding box center [174, 71] width 2 height 2
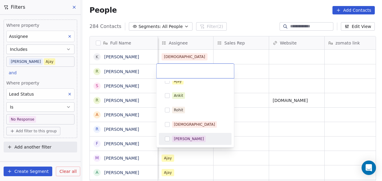
click at [190, 135] on div "[PERSON_NAME]" at bounding box center [195, 139] width 68 height 10
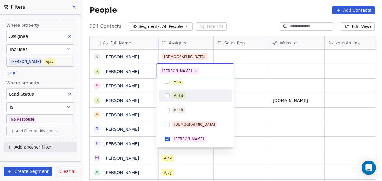
click at [247, 79] on html "On2Cook India Pvt. Ltd. Contacts People Marketing Workflows Campaigns Metrics &…" at bounding box center [191, 90] width 382 height 181
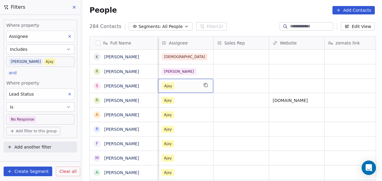
click at [195, 84] on div "Ajay" at bounding box center [180, 85] width 37 height 7
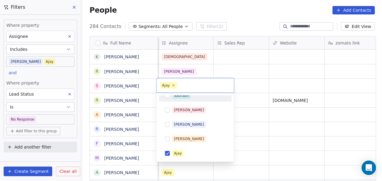
click at [174, 87] on span "Ajay" at bounding box center [168, 85] width 17 height 7
drag, startPoint x: 173, startPoint y: 85, endPoint x: 176, endPoint y: 100, distance: 15.3
click at [175, 91] on div "Ajay" at bounding box center [196, 85] width 78 height 14
click at [173, 86] on icon at bounding box center [174, 85] width 4 height 4
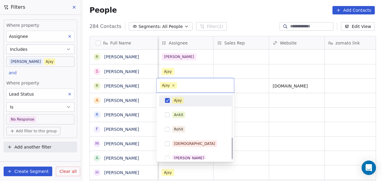
click at [189, 100] on div "Ajay" at bounding box center [199, 100] width 54 height 7
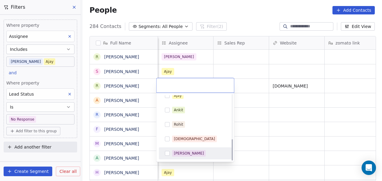
click at [196, 151] on div "[PERSON_NAME]" at bounding box center [199, 153] width 54 height 7
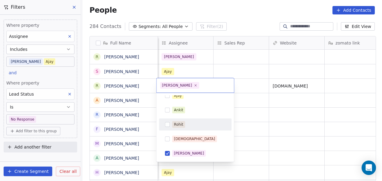
click at [242, 109] on html "On2Cook India Pvt. Ltd. Contacts People Marketing Workflows Campaigns Metrics &…" at bounding box center [191, 90] width 382 height 181
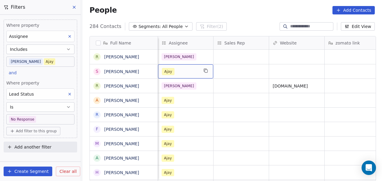
click at [175, 72] on div "Ajay" at bounding box center [180, 71] width 37 height 7
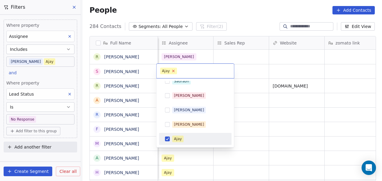
click at [173, 70] on icon at bounding box center [174, 71] width 4 height 4
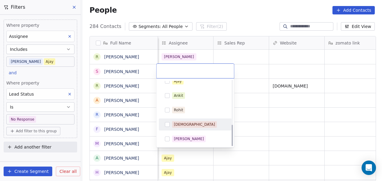
click at [191, 122] on div "[DEMOGRAPHIC_DATA]" at bounding box center [199, 124] width 54 height 7
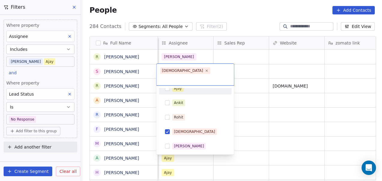
click at [243, 68] on html "On2Cook India Pvt. Ltd. Contacts People Marketing Workflows Campaigns Metrics &…" at bounding box center [191, 90] width 382 height 181
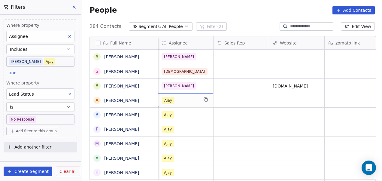
click at [188, 98] on div "Ajay" at bounding box center [180, 100] width 37 height 7
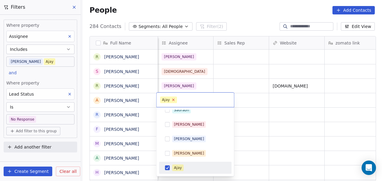
click at [174, 100] on icon at bounding box center [174, 100] width 4 height 4
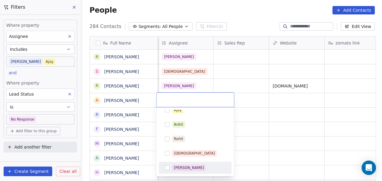
click at [183, 168] on div "[PERSON_NAME]" at bounding box center [189, 167] width 30 height 5
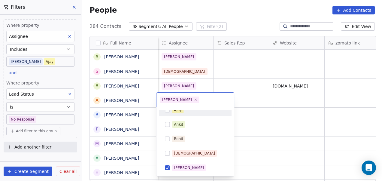
click at [237, 102] on html "On2Cook India Pvt. Ltd. Contacts People Marketing Workflows Campaigns Metrics &…" at bounding box center [191, 90] width 382 height 181
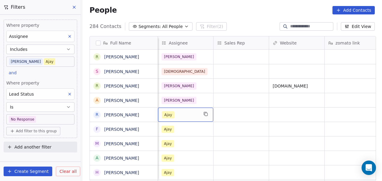
click at [178, 113] on div "Ajay" at bounding box center [180, 114] width 37 height 7
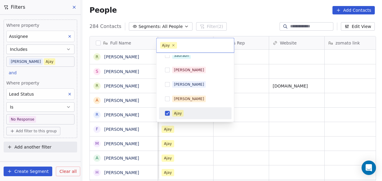
click at [182, 109] on div "Ajay" at bounding box center [195, 114] width 68 height 10
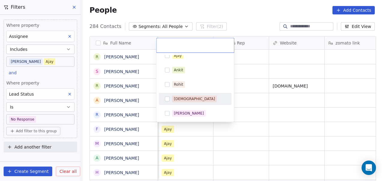
click at [200, 96] on div "[DEMOGRAPHIC_DATA]" at bounding box center [199, 99] width 54 height 7
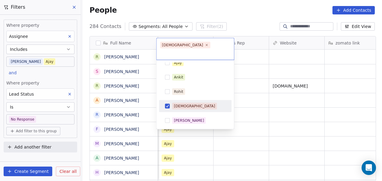
click at [253, 124] on html "On2Cook India Pvt. Ltd. Contacts People Marketing Workflows Campaigns Metrics &…" at bounding box center [191, 90] width 382 height 181
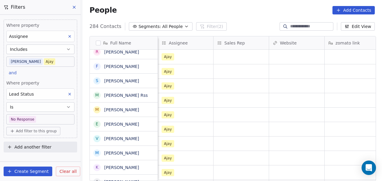
scroll to position [0, 0]
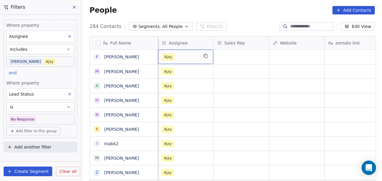
click at [189, 58] on div "Ajay" at bounding box center [180, 56] width 37 height 7
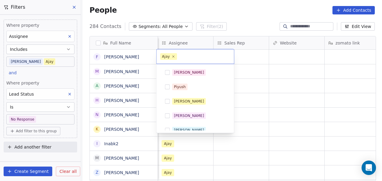
scroll to position [78, 0]
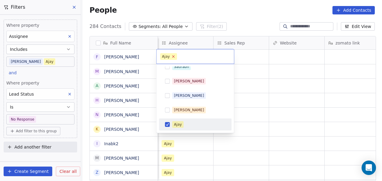
click at [173, 57] on icon at bounding box center [174, 56] width 4 height 4
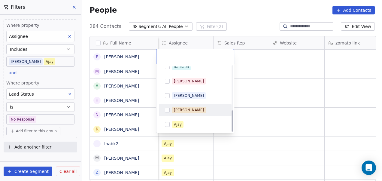
scroll to position [136, 0]
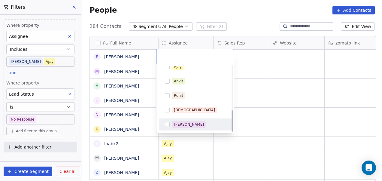
click at [189, 121] on span "[PERSON_NAME]" at bounding box center [189, 124] width 34 height 7
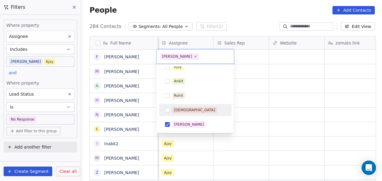
click at [260, 88] on html "On2Cook India Pvt. Ltd. Contacts People Marketing Workflows Campaigns Metrics &…" at bounding box center [191, 90] width 382 height 181
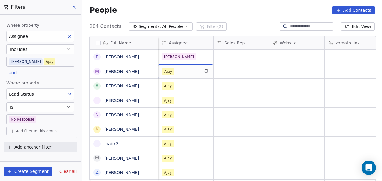
click at [187, 70] on div "Ajay" at bounding box center [180, 71] width 37 height 7
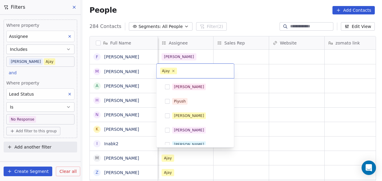
scroll to position [78, 0]
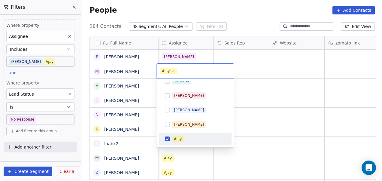
click at [174, 71] on icon at bounding box center [174, 71] width 4 height 4
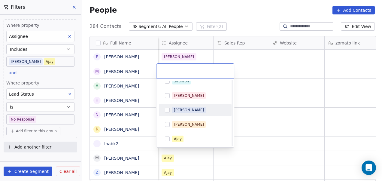
scroll to position [136, 0]
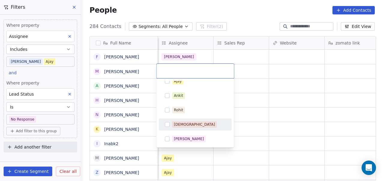
click at [194, 121] on div "[DEMOGRAPHIC_DATA]" at bounding box center [199, 124] width 54 height 7
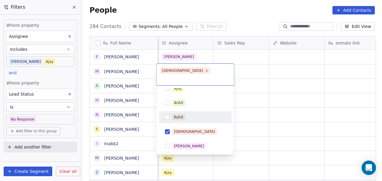
click at [254, 102] on html "On2Cook India Pvt. Ltd. Contacts People Marketing Workflows Campaigns Metrics &…" at bounding box center [191, 90] width 382 height 181
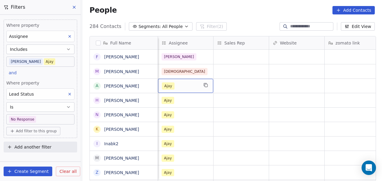
click at [198, 83] on div "Ajay" at bounding box center [185, 86] width 55 height 14
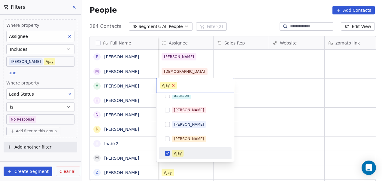
click at [173, 85] on icon at bounding box center [174, 85] width 2 height 2
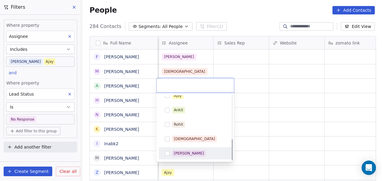
click at [193, 148] on div "[PERSON_NAME]" at bounding box center [195, 153] width 73 height 12
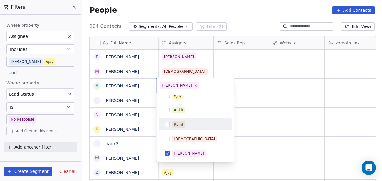
click at [265, 103] on html "On2Cook India Pvt. Ltd. Contacts People Marketing Workflows Campaigns Metrics &…" at bounding box center [191, 90] width 382 height 181
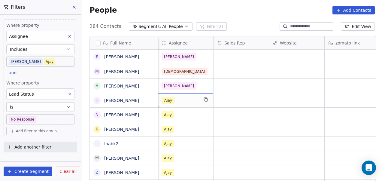
click at [196, 97] on div "Ajay" at bounding box center [180, 100] width 37 height 7
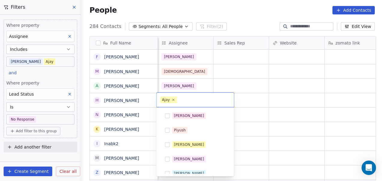
click at [196, 97] on input "text" at bounding box center [204, 100] width 52 height 7
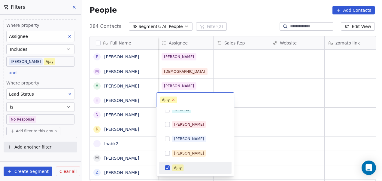
click at [173, 99] on icon at bounding box center [174, 100] width 4 height 4
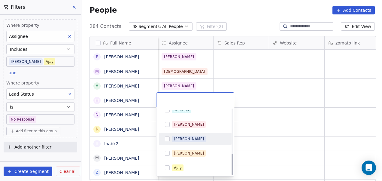
scroll to position [136, 0]
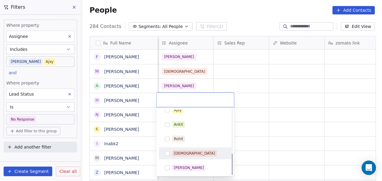
click at [192, 152] on div "[DEMOGRAPHIC_DATA]" at bounding box center [199, 153] width 54 height 7
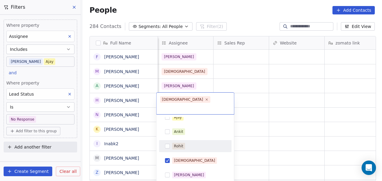
click at [269, 116] on html "On2Cook India Pvt. Ltd. Contacts People Marketing Workflows Campaigns Metrics &…" at bounding box center [191, 90] width 382 height 181
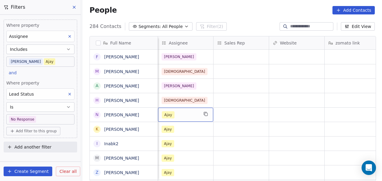
click at [182, 112] on div "Ajay" at bounding box center [180, 114] width 37 height 7
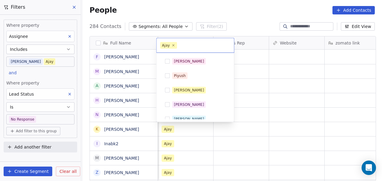
scroll to position [78, 0]
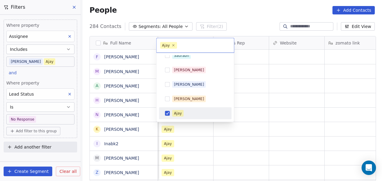
click at [178, 111] on div "Ajay" at bounding box center [178, 113] width 8 height 5
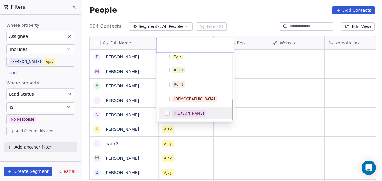
click at [189, 110] on span "[PERSON_NAME]" at bounding box center [189, 113] width 34 height 7
click at [254, 120] on html "On2Cook India Pvt. Ltd. Contacts People Marketing Workflows Campaigns Metrics &…" at bounding box center [191, 90] width 382 height 181
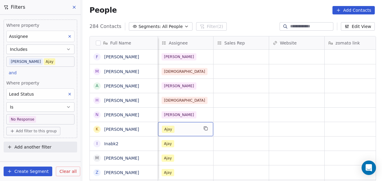
click at [181, 131] on div "Ajay" at bounding box center [180, 129] width 37 height 7
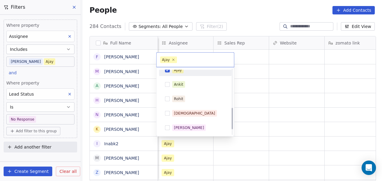
scroll to position [115, 0]
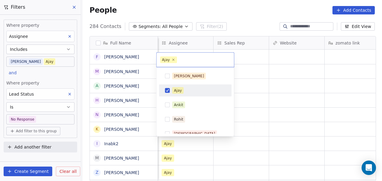
click at [195, 91] on div "Ajay" at bounding box center [199, 90] width 54 height 7
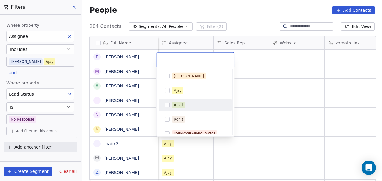
scroll to position [136, 0]
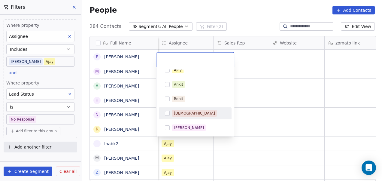
click at [195, 114] on div "[DEMOGRAPHIC_DATA]" at bounding box center [199, 113] width 54 height 7
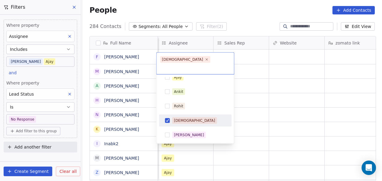
click at [257, 117] on html "On2Cook India Pvt. Ltd. Contacts People Marketing Workflows Campaigns Metrics &…" at bounding box center [191, 90] width 382 height 181
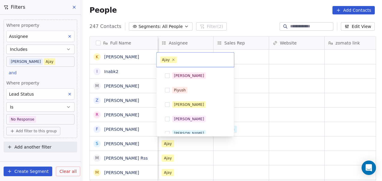
scroll to position [78, 0]
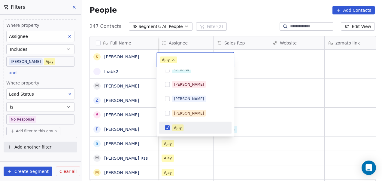
click at [214, 124] on div "Ajay" at bounding box center [195, 128] width 68 height 10
click at [273, 109] on html "On2Cook India Pvt. Ltd. Contacts People Marketing Workflows Campaigns Metrics &…" at bounding box center [191, 90] width 382 height 181
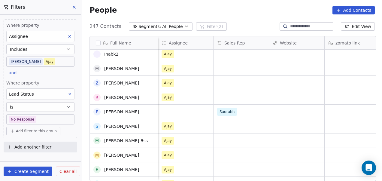
scroll to position [0, 0]
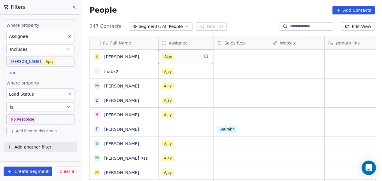
click at [182, 58] on div "Ajay" at bounding box center [180, 56] width 37 height 7
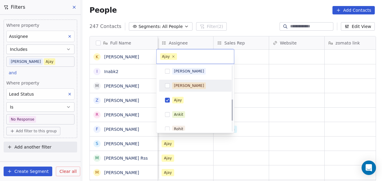
scroll to position [103, 0]
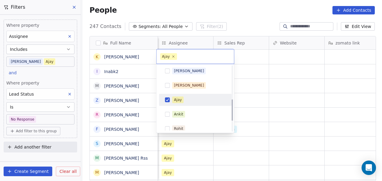
click at [188, 102] on div "Ajay" at bounding box center [199, 100] width 54 height 7
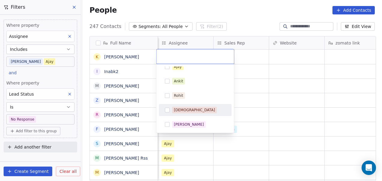
click at [189, 106] on div "[DEMOGRAPHIC_DATA]" at bounding box center [195, 110] width 68 height 10
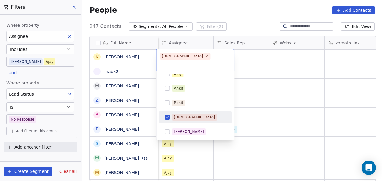
click at [253, 99] on html "On2Cook India Pvt. Ltd. Contacts People Marketing Workflows Campaigns Metrics &…" at bounding box center [191, 90] width 382 height 181
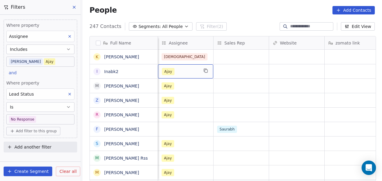
click at [184, 70] on div "Ajay" at bounding box center [180, 71] width 37 height 7
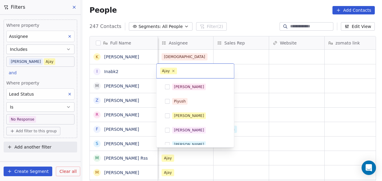
scroll to position [78, 0]
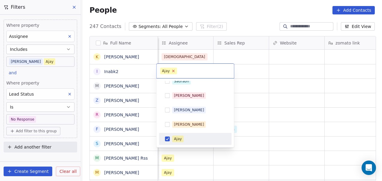
click at [174, 71] on icon at bounding box center [174, 71] width 4 height 4
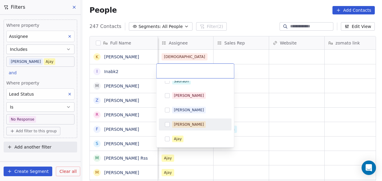
scroll to position [136, 0]
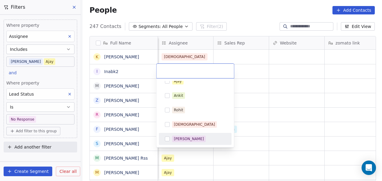
click at [201, 133] on div "[PERSON_NAME]" at bounding box center [195, 139] width 73 height 12
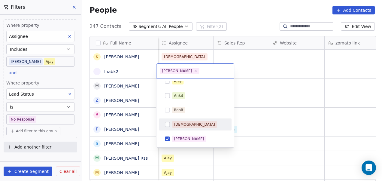
click at [252, 108] on html "On2Cook India Pvt. Ltd. Contacts People Marketing Workflows Campaigns Metrics &…" at bounding box center [191, 90] width 382 height 181
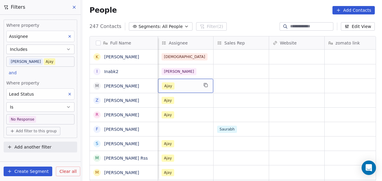
click at [182, 84] on div "Ajay" at bounding box center [180, 85] width 37 height 7
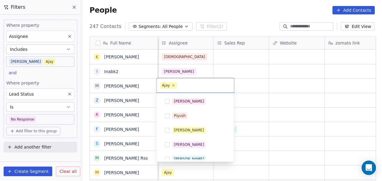
scroll to position [78, 0]
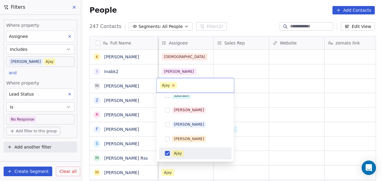
click at [173, 84] on icon at bounding box center [174, 85] width 4 height 4
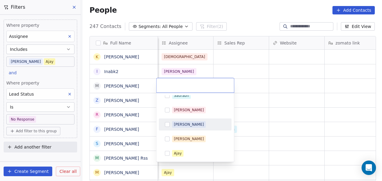
scroll to position [136, 0]
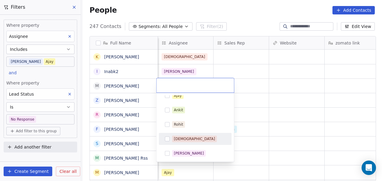
click at [191, 140] on div "[DEMOGRAPHIC_DATA]" at bounding box center [199, 139] width 54 height 7
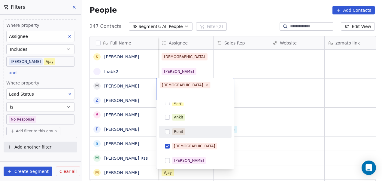
click at [260, 109] on html "On2Cook India Pvt. Ltd. Contacts People Marketing Workflows Campaigns Metrics &…" at bounding box center [191, 90] width 382 height 181
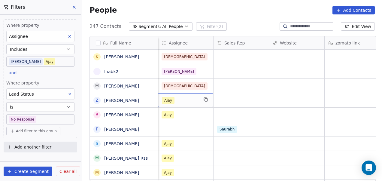
click at [191, 98] on div "Ajay" at bounding box center [180, 100] width 37 height 7
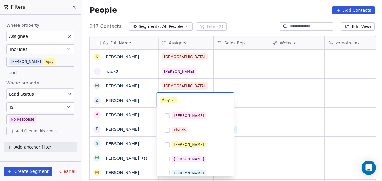
scroll to position [78, 0]
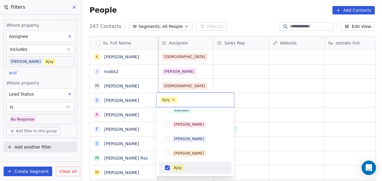
click at [172, 100] on icon at bounding box center [174, 100] width 4 height 4
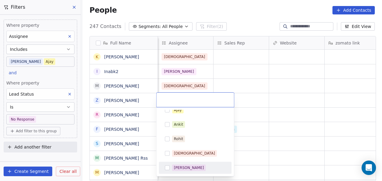
click at [194, 165] on div "[PERSON_NAME]" at bounding box center [199, 167] width 54 height 7
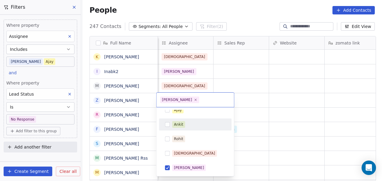
click at [266, 97] on html "On2Cook India Pvt. Ltd. Contacts People Marketing Workflows Campaigns Metrics &…" at bounding box center [191, 90] width 382 height 181
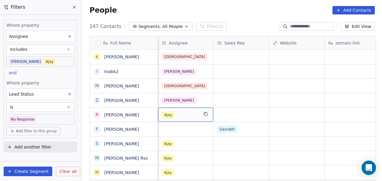
click at [182, 111] on div "Ajay" at bounding box center [180, 114] width 37 height 7
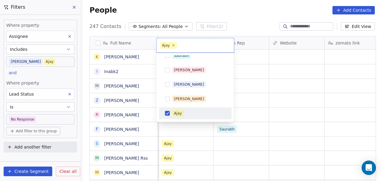
click at [170, 111] on div "Ajay" at bounding box center [195, 114] width 68 height 10
